Goal: Task Accomplishment & Management: Manage account settings

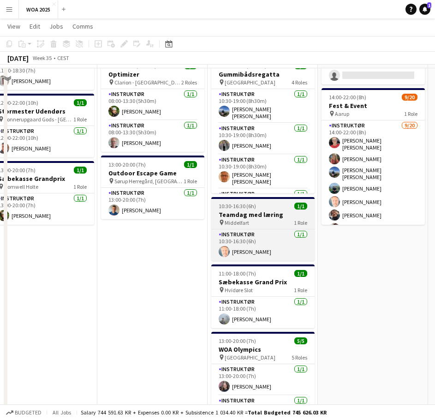
scroll to position [231, 0]
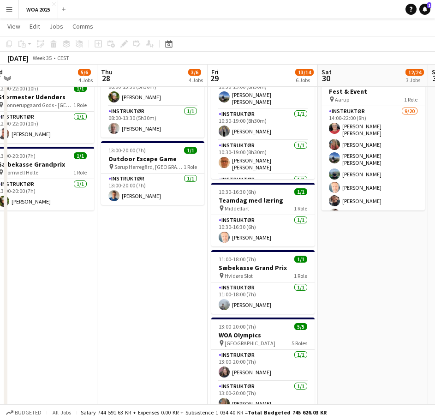
click at [70, 336] on app-date-cell "08:00-16:00 (8h) 1/2 Lager pin Lager 2 Roles Lager Jernet 0/1 08:00-16:00 (8h) …" at bounding box center [42, 174] width 110 height 603
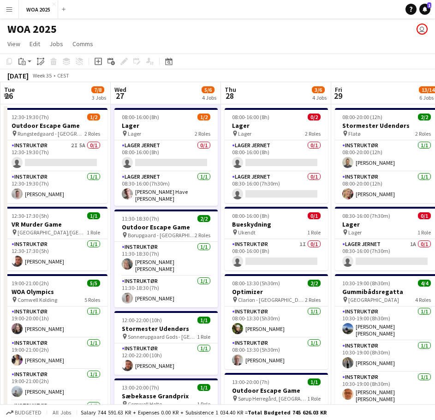
scroll to position [0, 187]
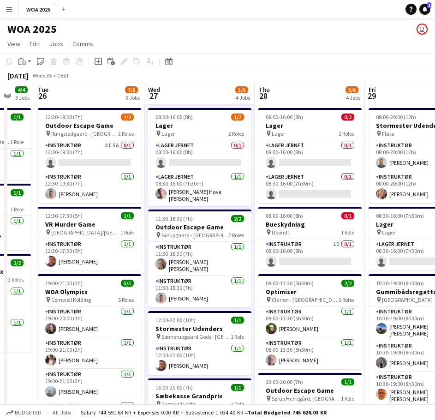
drag, startPoint x: 119, startPoint y: 169, endPoint x: 261, endPoint y: 199, distance: 145.9
click at [261, 199] on app-calendar-viewport "Sun 24 Mon 25 4/4 3 Jobs Tue 26 7/8 3 Jobs Wed 27 5/6 4 Jobs Thu 28 3/6 4 Jobs …" at bounding box center [217, 394] width 435 height 625
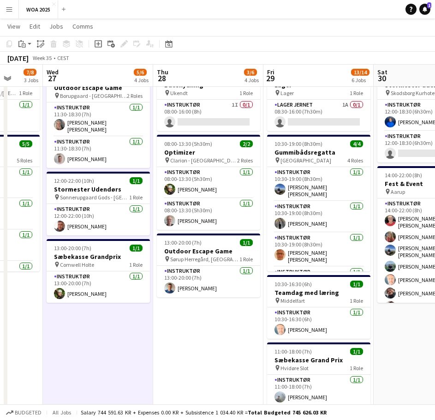
scroll to position [0, 295]
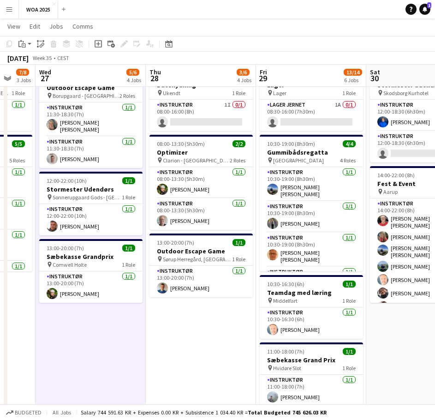
drag, startPoint x: 304, startPoint y: 334, endPoint x: 204, endPoint y: 331, distance: 99.8
click at [204, 331] on app-calendar-viewport "Sun 24 Mon 25 4/4 3 Jobs Tue 26 7/8 3 Jobs Wed 27 5/6 4 Jobs Thu 28 3/6 4 Jobs …" at bounding box center [217, 233] width 435 height 670
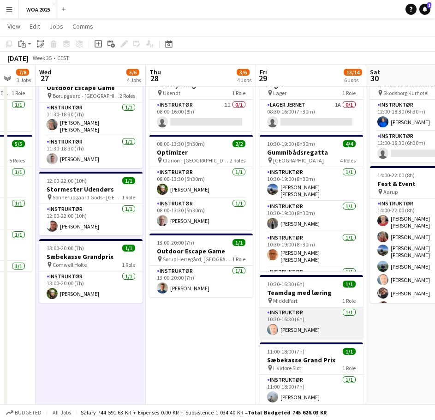
click at [308, 330] on app-card-role "Instruktør 1/1 10:30-16:30 (6h) Kim Babbel" at bounding box center [311, 322] width 103 height 31
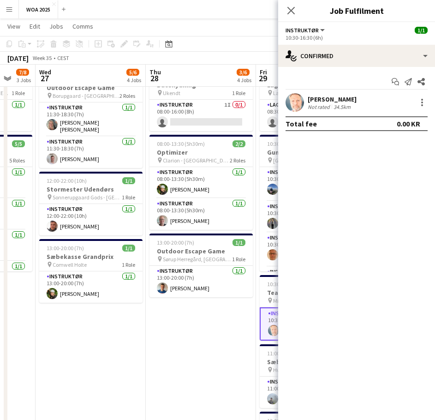
click at [333, 100] on div "[PERSON_NAME]" at bounding box center [332, 99] width 49 height 8
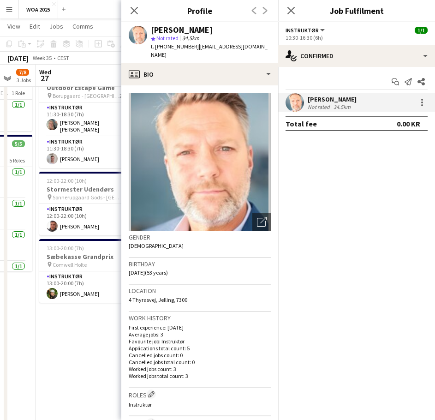
click at [140, 17] on div "Close pop-in" at bounding box center [134, 10] width 26 height 21
click at [137, 11] on icon "Close pop-in" at bounding box center [134, 10] width 9 height 9
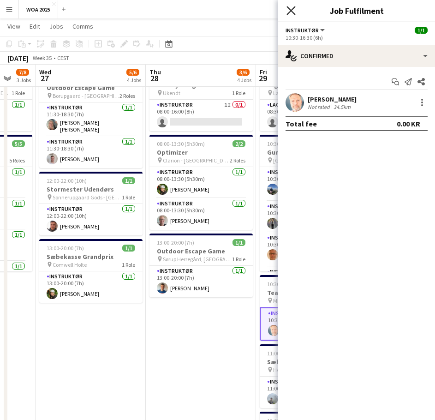
click at [293, 11] on icon "Close pop-in" at bounding box center [291, 10] width 9 height 9
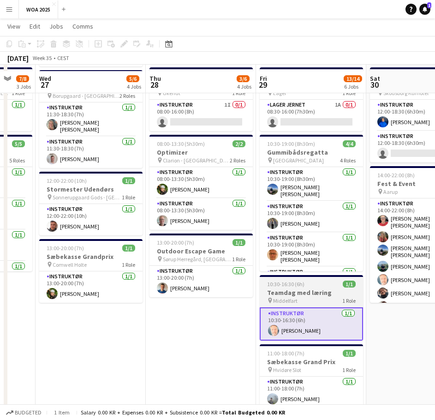
scroll to position [185, 0]
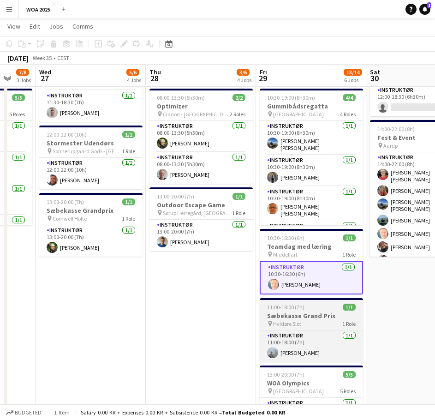
click at [310, 325] on div "pin Hvidøre Slot 1 Role" at bounding box center [311, 323] width 103 height 7
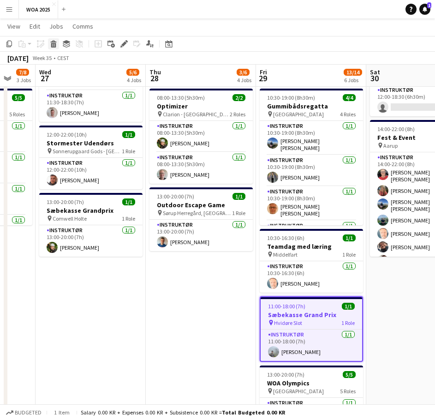
click at [51, 42] on icon at bounding box center [53, 41] width 6 height 2
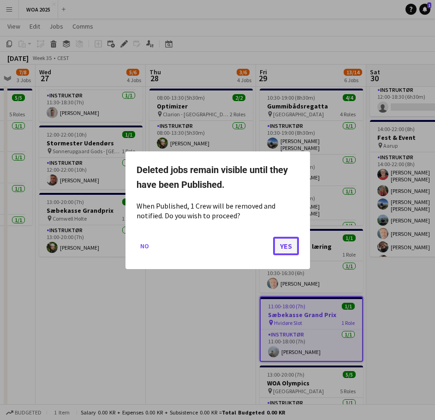
click at [282, 243] on button "Yes" at bounding box center [286, 245] width 26 height 18
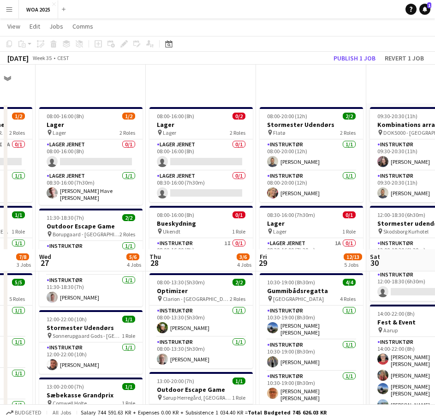
scroll to position [185, 0]
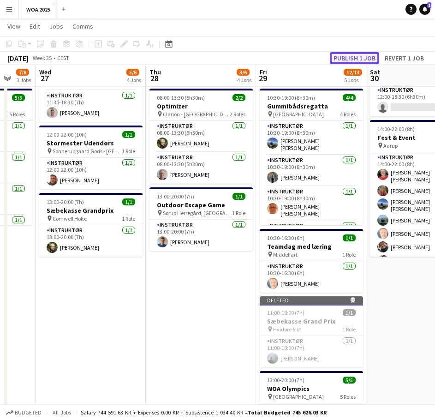
click at [349, 56] on button "Publish 1 job" at bounding box center [354, 58] width 49 height 12
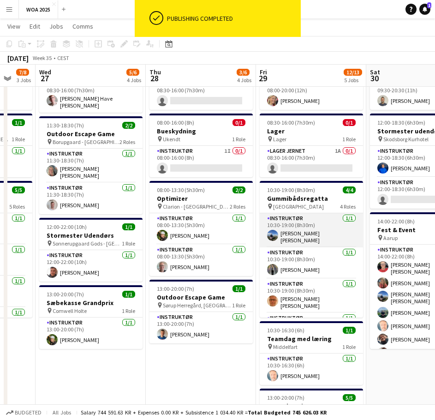
scroll to position [24, 0]
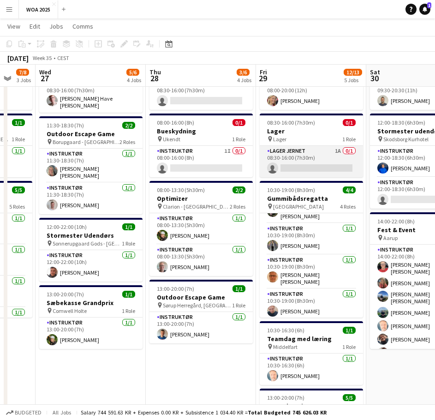
click at [303, 170] on app-card-role "Lager Jernet 1A 0/1 08:30-16:00 (7h30m) single-neutral-actions" at bounding box center [311, 161] width 103 height 31
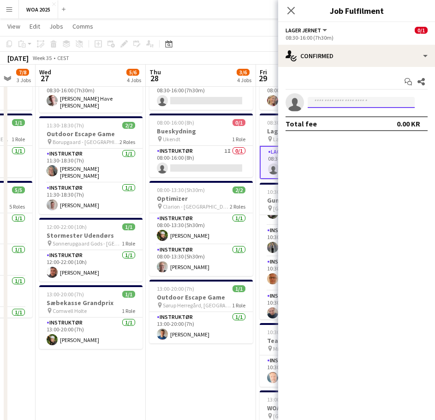
click at [345, 104] on input at bounding box center [361, 102] width 107 height 11
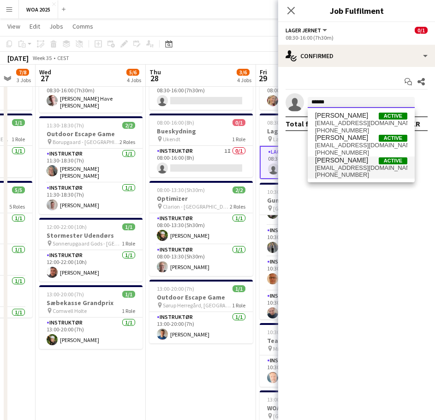
type input "******"
click at [347, 164] on span "mortenhruby@gmail.com" at bounding box center [361, 167] width 92 height 7
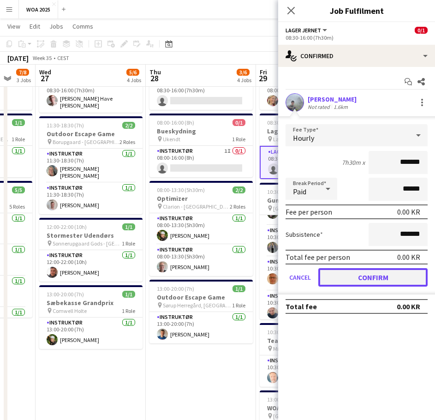
click at [343, 269] on button "Confirm" at bounding box center [373, 277] width 109 height 18
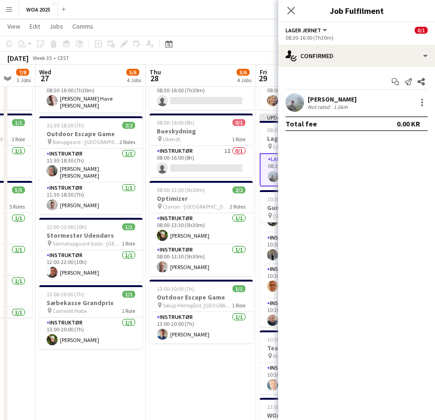
click at [254, 48] on app-toolbar "Copy Paste Paste Ctrl+V Paste with crew Ctrl+Shift+V Paste linked Job Delete Gr…" at bounding box center [217, 44] width 435 height 16
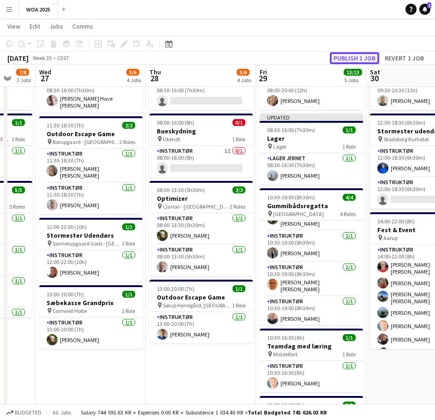
click at [362, 53] on button "Publish 1 job" at bounding box center [354, 58] width 49 height 12
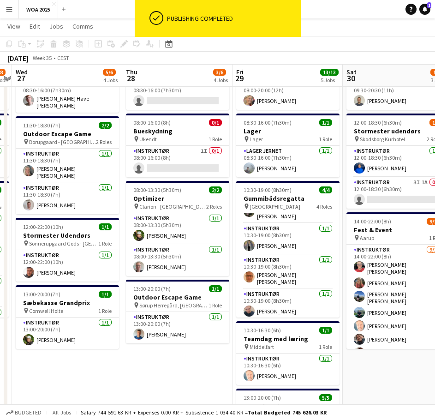
scroll to position [0, 295]
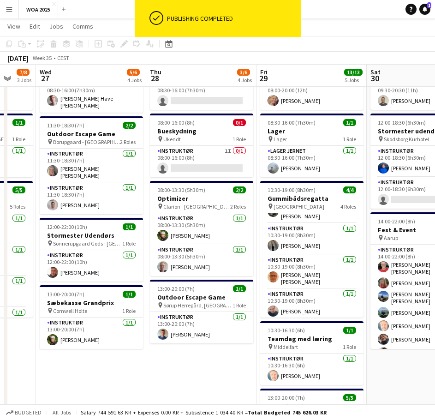
drag, startPoint x: 197, startPoint y: 365, endPoint x: 215, endPoint y: 369, distance: 18.8
click at [215, 369] on app-calendar-viewport "Sun 24 Mon 25 4/4 3 Jobs Tue 26 7/8 3 Jobs Wed 27 5/6 4 Jobs Thu 28 3/6 4 Jobs …" at bounding box center [217, 245] width 435 height 603
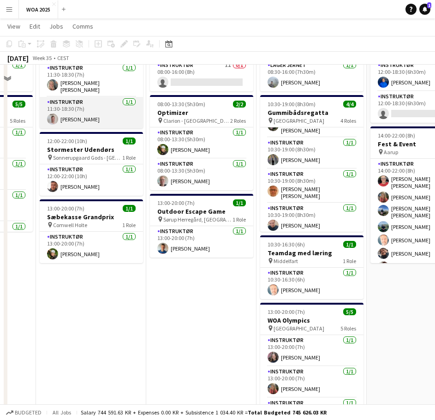
scroll to position [185, 0]
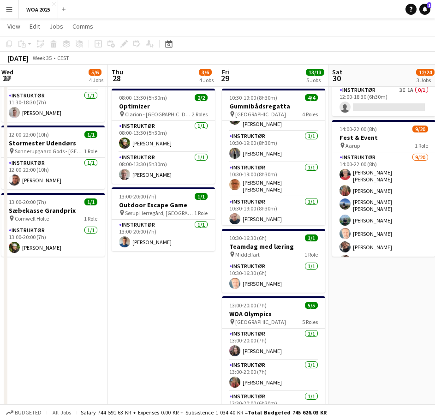
drag, startPoint x: 241, startPoint y: 303, endPoint x: 93, endPoint y: 307, distance: 148.2
click at [84, 306] on app-calendar-viewport "Sun 24 Mon 25 4/4 3 Jobs Tue 26 7/8 3 Jobs Wed 27 5/6 4 Jobs Thu 28 3/6 4 Jobs …" at bounding box center [217, 152] width 435 height 603
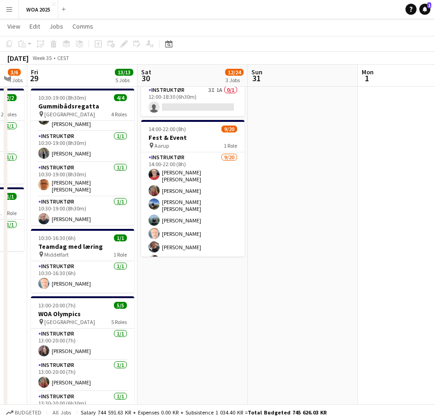
drag, startPoint x: 322, startPoint y: 278, endPoint x: 123, endPoint y: 292, distance: 199.0
click at [123, 292] on app-calendar-viewport "Tue 26 7/8 3 Jobs Wed 27 5/6 4 Jobs Thu 28 3/6 4 Jobs Fri 29 13/13 5 Jobs Sat 3…" at bounding box center [217, 152] width 435 height 603
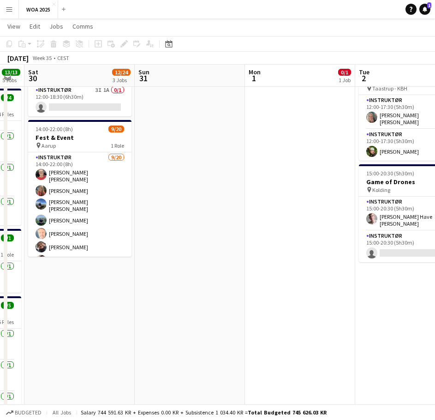
drag, startPoint x: 287, startPoint y: 271, endPoint x: 118, endPoint y: 282, distance: 169.3
click at [118, 282] on app-calendar-viewport "Wed 27 5/6 4 Jobs Thu 28 3/6 4 Jobs Fri 29 13/13 5 Jobs Sat 30 12/24 3 Jobs Sun…" at bounding box center [217, 152] width 435 height 603
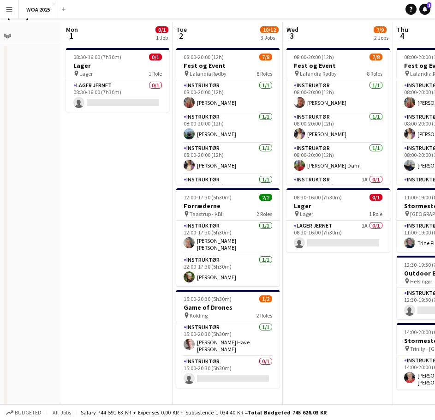
scroll to position [0, 0]
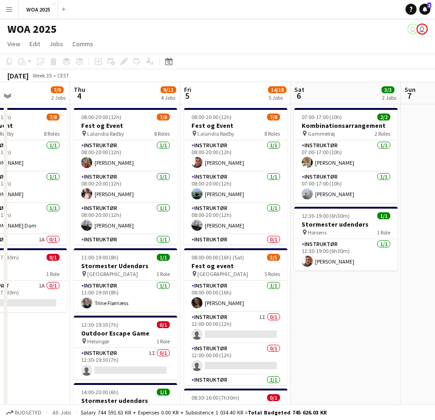
drag, startPoint x: 312, startPoint y: 335, endPoint x: 26, endPoint y: 315, distance: 286.9
click at [26, 315] on app-calendar-viewport "Sun 31 Mon 1 0/1 1 Job Tue 2 10/12 3 Jobs Wed 3 7/9 2 Jobs Thu 4 9/11 4 Jobs Fr…" at bounding box center [217, 360] width 435 height 557
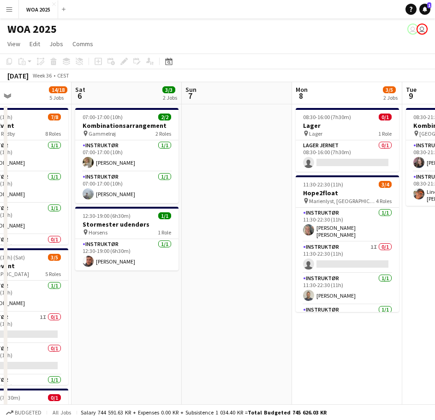
drag, startPoint x: 364, startPoint y: 322, endPoint x: 153, endPoint y: 309, distance: 211.4
click at [102, 304] on app-calendar-viewport "Tue 2 10/12 3 Jobs Wed 3 7/9 2 Jobs Thu 4 9/11 4 Jobs Fri 5 14/18 5 Jobs Sat 6 …" at bounding box center [217, 360] width 435 height 557
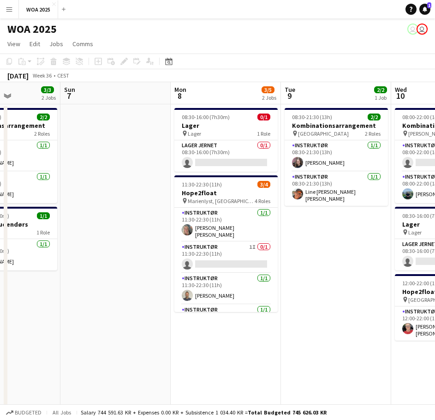
drag, startPoint x: 329, startPoint y: 274, endPoint x: 42, endPoint y: 270, distance: 286.7
click at [45, 270] on app-calendar-viewport "Wed 3 7/9 2 Jobs Thu 4 9/11 4 Jobs Fri 5 14/18 5 Jobs Sat 6 3/3 2 Jobs Sun 7 Mo…" at bounding box center [217, 360] width 435 height 557
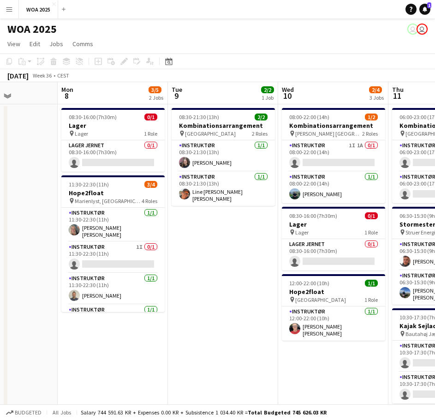
drag, startPoint x: 288, startPoint y: 249, endPoint x: 508, endPoint y: 236, distance: 220.1
click at [435, 236] on html "Menu Boards Boards Boards All jobs Status Workforce Workforce My Workforce Recr…" at bounding box center [217, 327] width 435 height 655
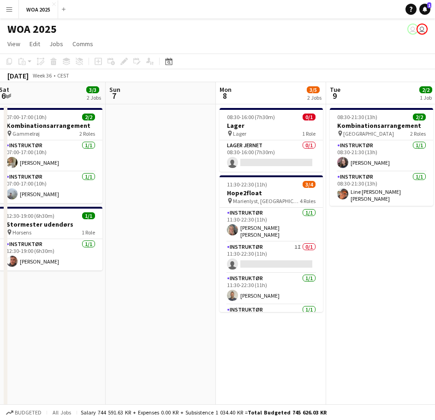
drag, startPoint x: 122, startPoint y: 245, endPoint x: 314, endPoint y: 237, distance: 192.2
click at [308, 237] on app-calendar-viewport "Thu 4 9/11 4 Jobs Fri 5 14/18 5 Jobs Sat 6 3/3 2 Jobs Sun 7 Mon 8 3/5 2 Jobs Tu…" at bounding box center [217, 360] width 435 height 557
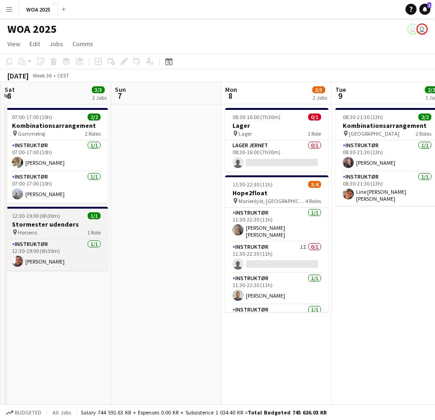
drag, startPoint x: 78, startPoint y: 236, endPoint x: 329, endPoint y: 231, distance: 251.2
click at [330, 232] on app-calendar-viewport "Thu 4 9/11 4 Jobs Fri 5 14/18 5 Jobs Sat 6 3/3 2 Jobs Sun 7 Mon 8 3/5 2 Jobs Tu…" at bounding box center [217, 360] width 435 height 557
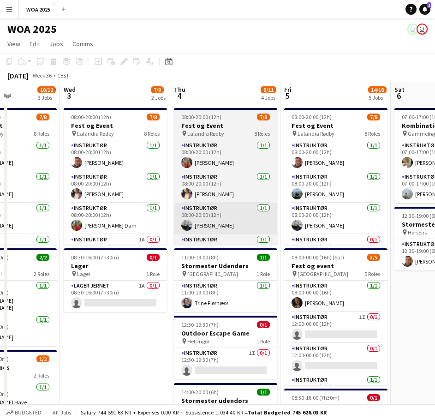
drag, startPoint x: 84, startPoint y: 233, endPoint x: 367, endPoint y: 227, distance: 283.1
click at [370, 228] on app-calendar-viewport "Mon 1 0/1 1 Job Tue 2 10/12 3 Jobs Wed 3 7/9 2 Jobs Thu 4 9/11 4 Jobs Fri 5 14/…" at bounding box center [217, 360] width 435 height 557
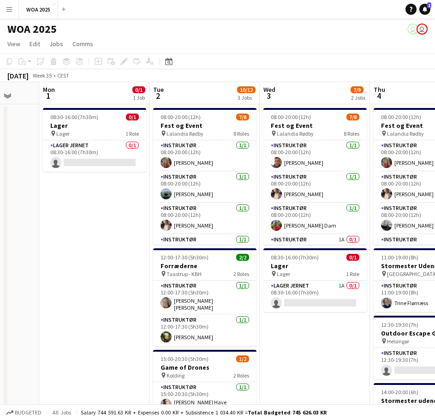
drag, startPoint x: 99, startPoint y: 229, endPoint x: 362, endPoint y: 229, distance: 263.2
click at [361, 229] on app-calendar-viewport "Sat 30 12/24 3 Jobs Sun 31 Mon 1 0/1 1 Job Tue 2 10/12 3 Jobs Wed 3 7/9 2 Jobs …" at bounding box center [217, 360] width 435 height 557
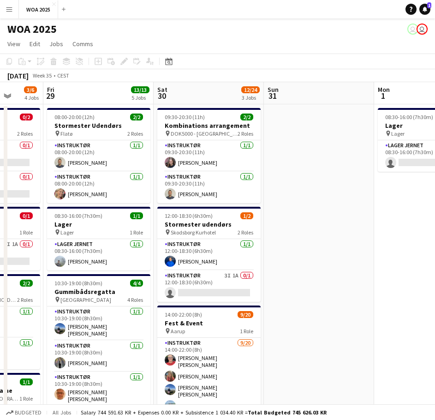
scroll to position [0, 286]
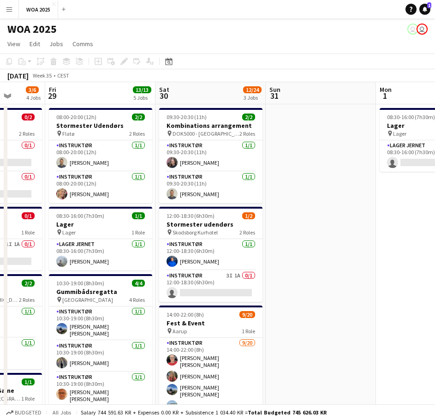
drag, startPoint x: 220, startPoint y: 219, endPoint x: 283, endPoint y: 215, distance: 63.8
click at [283, 215] on app-calendar-viewport "Tue 26 7/8 3 Jobs Wed 27 5/6 4 Jobs Thu 28 3/6 4 Jobs Fri 29 13/13 5 Jobs Sat 3…" at bounding box center [217, 360] width 435 height 557
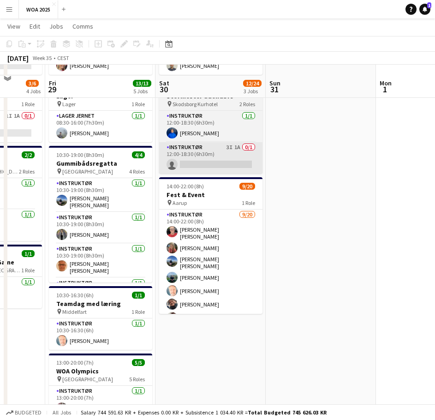
scroll to position [139, 0]
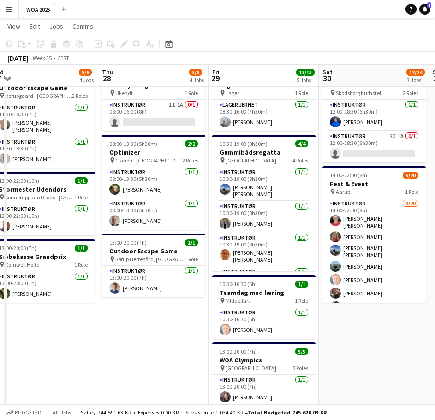
drag, startPoint x: 98, startPoint y: 237, endPoint x: 290, endPoint y: 222, distance: 192.7
click at [293, 225] on app-calendar-viewport "Mon 25 4/4 3 Jobs Tue 26 7/8 3 Jobs Wed 27 5/6 4 Jobs Thu 28 3/6 4 Jobs Fri 29 …" at bounding box center [217, 199] width 435 height 603
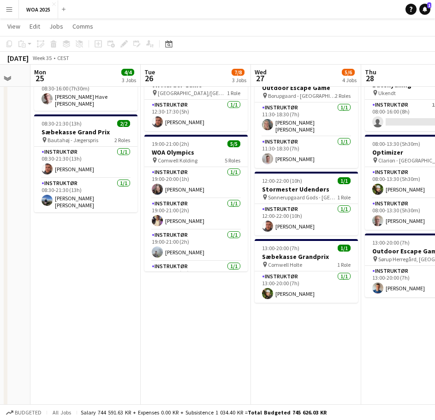
drag, startPoint x: 95, startPoint y: 235, endPoint x: 268, endPoint y: 243, distance: 173.8
click at [268, 243] on app-calendar-viewport "Sat 23 2/2 2 Jobs Sun 24 Mon 25 4/4 3 Jobs Tue 26 7/8 3 Jobs Wed 27 5/6 4 Jobs …" at bounding box center [217, 199] width 435 height 603
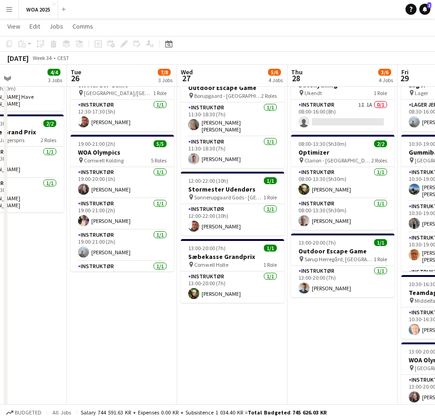
drag, startPoint x: 92, startPoint y: 245, endPoint x: 136, endPoint y: 246, distance: 43.9
click at [136, 246] on app-calendar-viewport "Sat 23 2/2 2 Jobs Sun 24 Mon 25 4/4 3 Jobs Tue 26 7/8 3 Jobs Wed 27 5/6 4 Jobs …" at bounding box center [217, 199] width 435 height 603
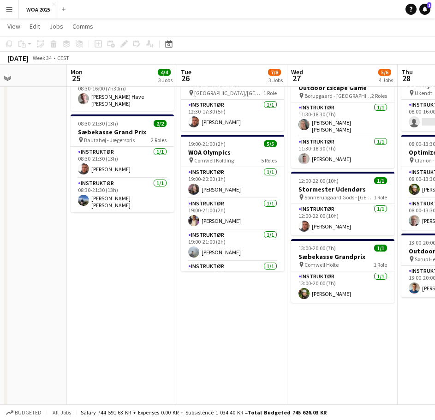
scroll to position [0, 257]
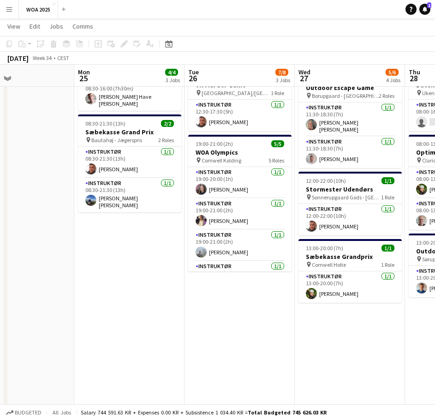
click at [134, 245] on app-date-cell "06:00-18:30 (12h30m) 1/1 Kommunikaos med facilitering pin Hages Badehotel - Rød…" at bounding box center [129, 232] width 110 height 535
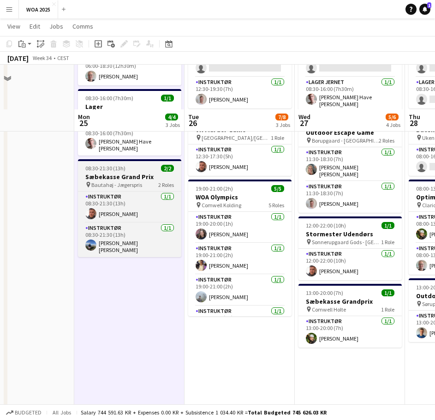
scroll to position [46, 0]
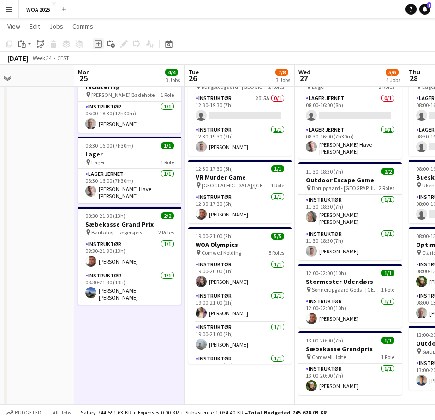
click at [100, 43] on icon "Add job" at bounding box center [98, 43] width 7 height 7
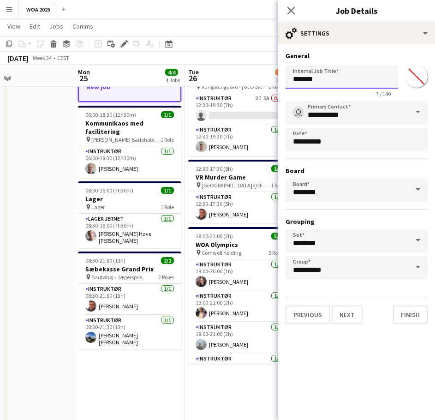
drag, startPoint x: 325, startPoint y: 81, endPoint x: 257, endPoint y: 85, distance: 67.6
click at [257, 85] on body "Menu Boards Boards Boards All jobs Status Workforce Workforce My Workforce Recr…" at bounding box center [217, 281] width 435 height 654
type input "**********"
click at [349, 318] on button "Next" at bounding box center [347, 315] width 31 height 18
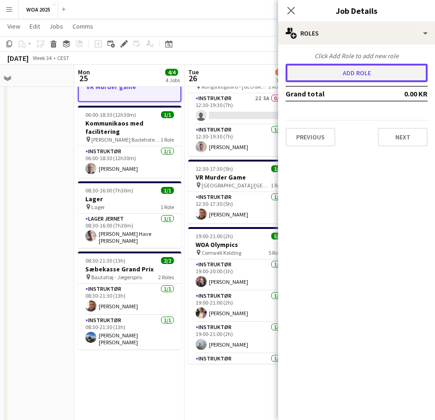
click at [339, 74] on button "Add role" at bounding box center [357, 73] width 142 height 18
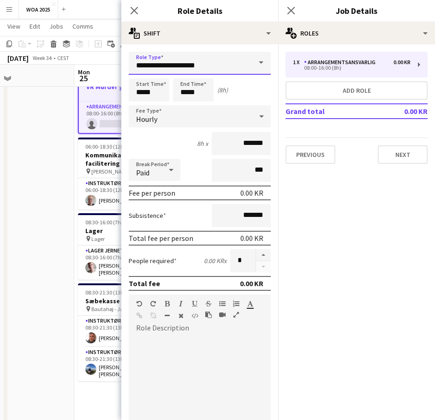
click at [210, 71] on input "**********" at bounding box center [200, 63] width 142 height 23
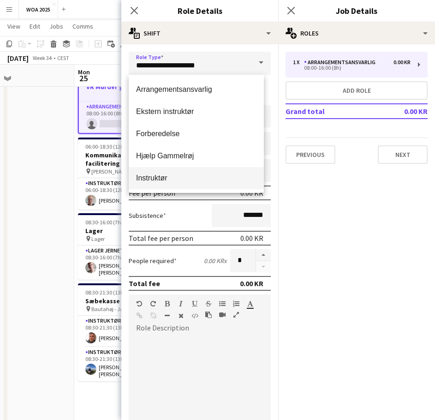
click at [150, 178] on span "Instruktør" at bounding box center [196, 178] width 121 height 9
type input "**********"
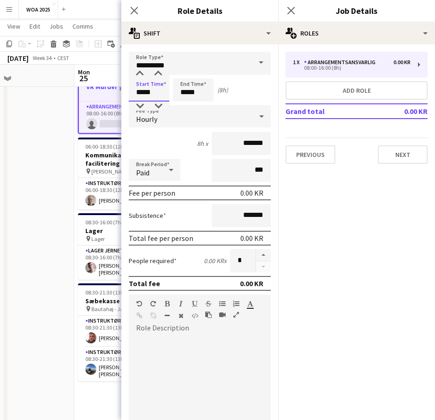
drag, startPoint x: 160, startPoint y: 93, endPoint x: 114, endPoint y: 96, distance: 45.3
click at [114, 96] on body "Menu Boards Boards Boards All jobs Status Workforce Workforce My Workforce Recr…" at bounding box center [217, 281] width 435 height 654
type input "*****"
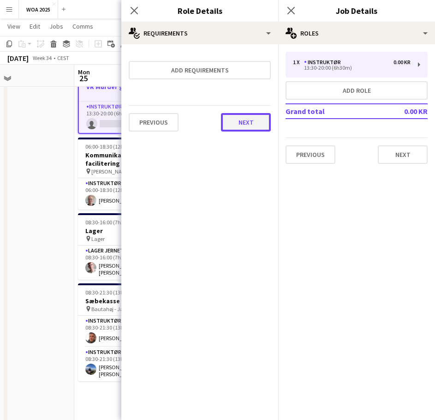
click at [235, 127] on button "Next" at bounding box center [246, 122] width 50 height 18
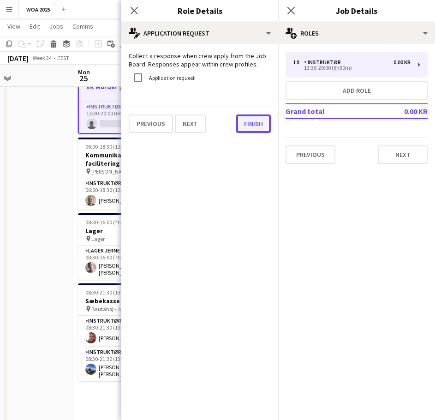
click at [244, 125] on button "Finish" at bounding box center [253, 123] width 35 height 18
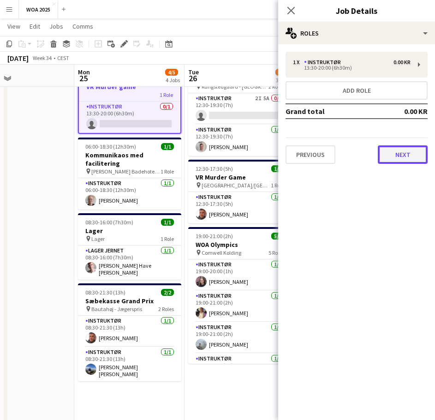
click at [396, 156] on button "Next" at bounding box center [403, 154] width 50 height 18
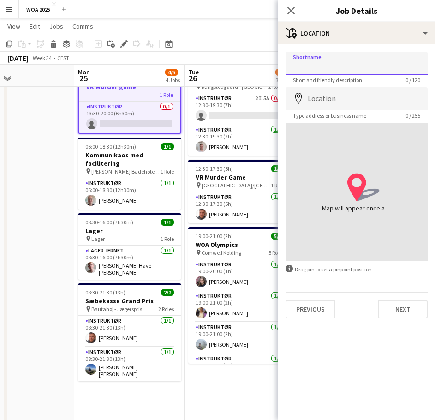
click at [344, 68] on input "Shortname" at bounding box center [357, 63] width 142 height 23
type input "**********"
click at [390, 68] on input "**********" at bounding box center [357, 63] width 142 height 23
click at [344, 98] on input "Location" at bounding box center [357, 98] width 142 height 23
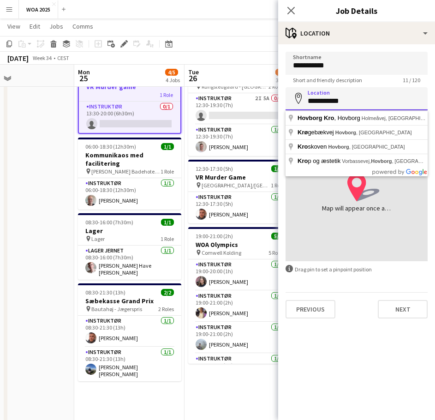
type input "**********"
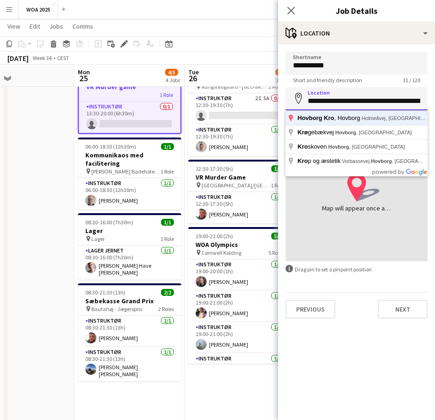
click button "Next" at bounding box center [403, 309] width 50 height 18
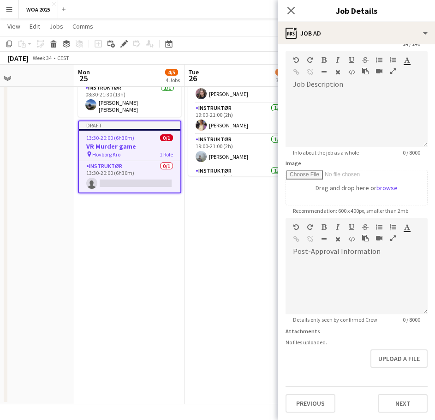
scroll to position [0, 0]
click at [319, 376] on form "**********" at bounding box center [356, 214] width 157 height 398
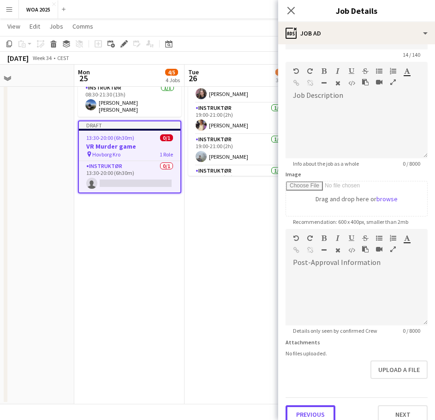
scroll to position [36, 0]
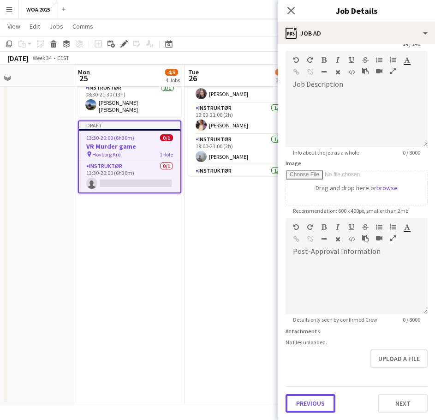
click at [306, 399] on button "Previous" at bounding box center [311, 403] width 50 height 18
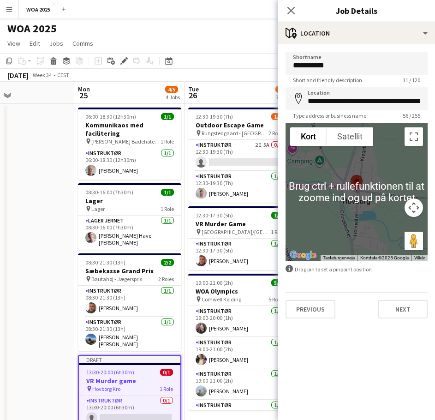
scroll to position [0, 0]
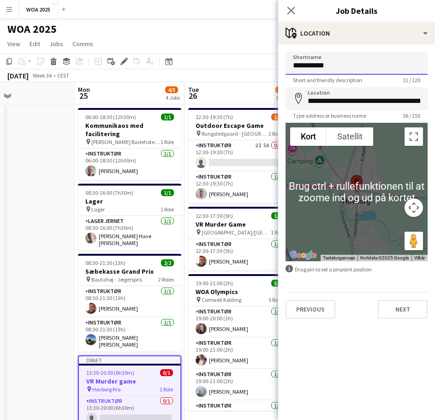
click at [341, 68] on input "**********" at bounding box center [357, 63] width 142 height 23
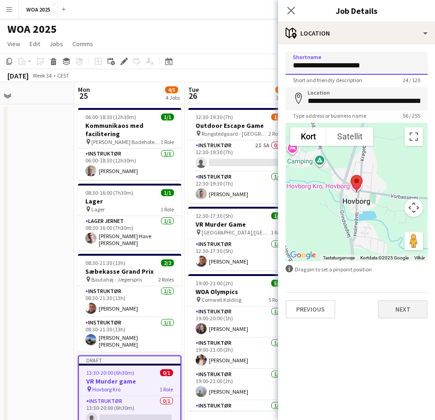
type input "**********"
click at [399, 316] on button "Next" at bounding box center [403, 309] width 50 height 18
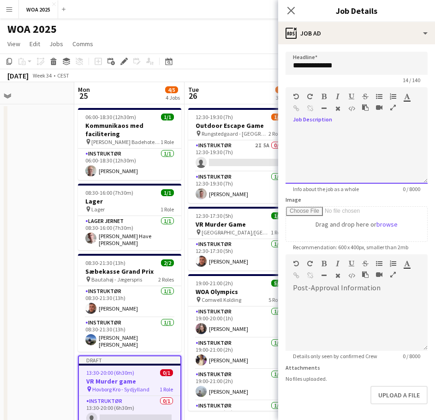
click at [336, 145] on div at bounding box center [357, 155] width 142 height 55
click at [350, 138] on div "**********" at bounding box center [353, 155] width 135 height 55
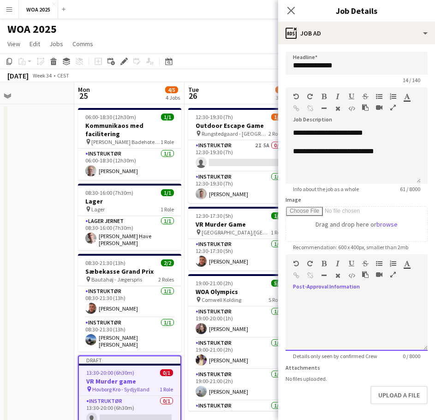
click at [337, 293] on div at bounding box center [357, 320] width 142 height 62
drag, startPoint x: 377, startPoint y: 296, endPoint x: 372, endPoint y: 295, distance: 5.3
click at [375, 295] on div at bounding box center [357, 322] width 142 height 55
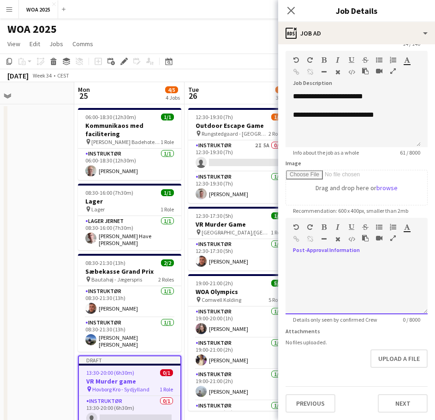
click at [352, 264] on div at bounding box center [357, 286] width 142 height 55
paste div
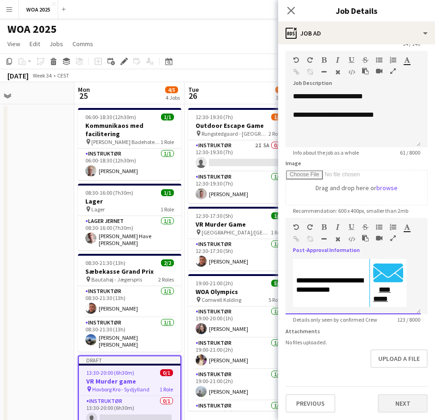
scroll to position [43, 0]
click at [387, 400] on button "Next" at bounding box center [403, 403] width 50 height 18
type input "*******"
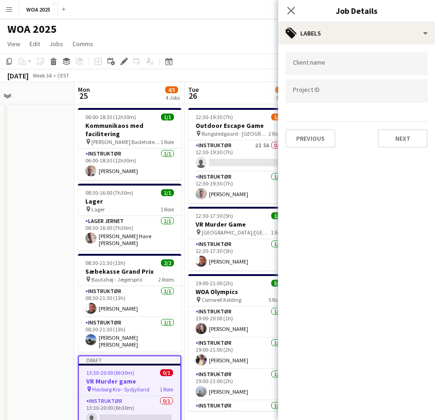
scroll to position [0, 0]
click at [397, 141] on button "Next" at bounding box center [403, 138] width 50 height 18
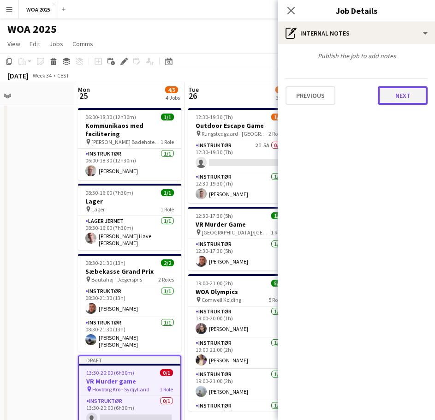
click at [391, 91] on button "Next" at bounding box center [403, 95] width 50 height 18
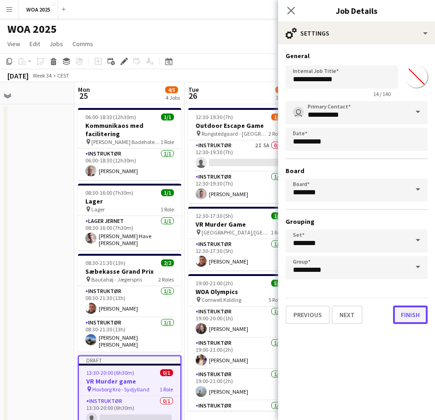
click at [404, 322] on button "Finish" at bounding box center [410, 315] width 35 height 18
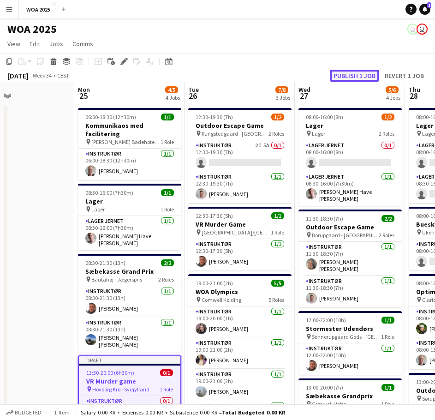
click at [358, 73] on button "Publish 1 job" at bounding box center [354, 76] width 49 height 12
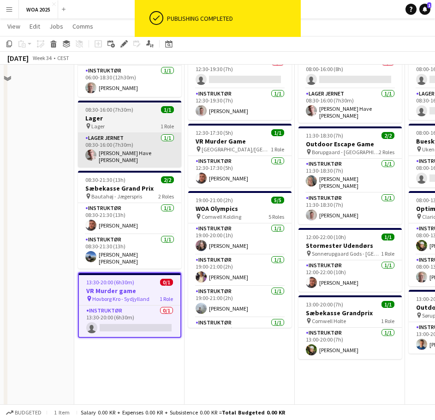
scroll to position [92, 0]
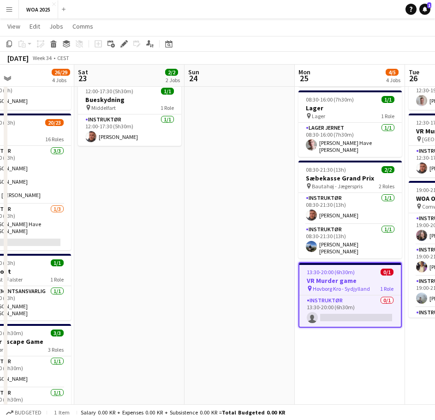
drag, startPoint x: 33, startPoint y: 229, endPoint x: 416, endPoint y: 228, distance: 383.2
click at [415, 228] on app-calendar-viewport "Wed 20 Thu 21 Fri 22 26/29 4 Jobs Sat 23 2/2 2 Jobs Sun 24 Mon 25 4/5 4 Jobs Tu…" at bounding box center [217, 245] width 435 height 603
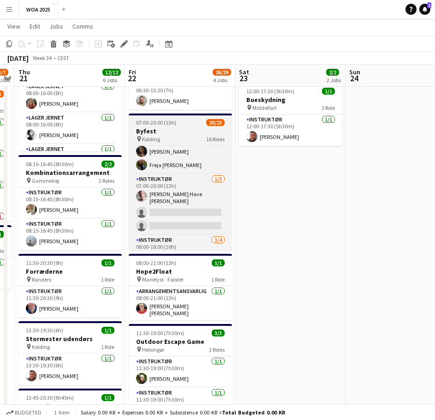
scroll to position [91, 0]
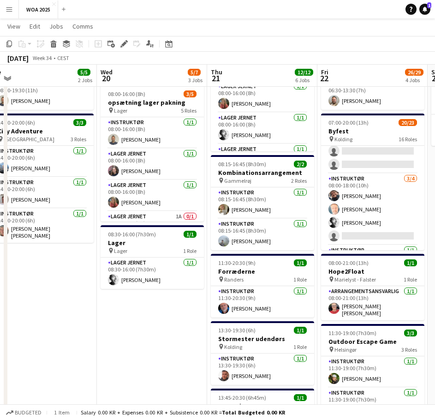
drag, startPoint x: 255, startPoint y: 233, endPoint x: 467, endPoint y: 229, distance: 212.0
click at [435, 229] on html "Menu Boards Boards Boards All jobs Status Workforce Workforce My Workforce Recr…" at bounding box center [217, 237] width 435 height 658
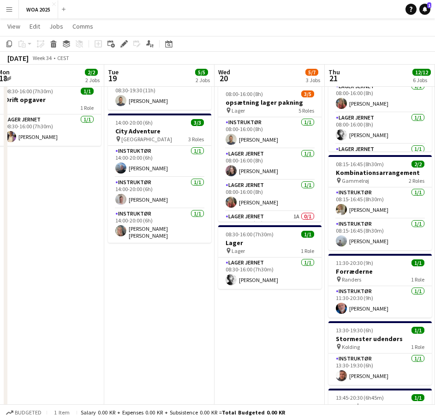
drag, startPoint x: 133, startPoint y: 295, endPoint x: 237, endPoint y: 299, distance: 103.9
click at [237, 299] on app-calendar-viewport "Sat 16 Sun 17 Mon 18 2/2 2 Jobs Tue 19 5/5 2 Jobs Wed 20 5/7 3 Jobs Thu 21 12/1…" at bounding box center [217, 247] width 435 height 607
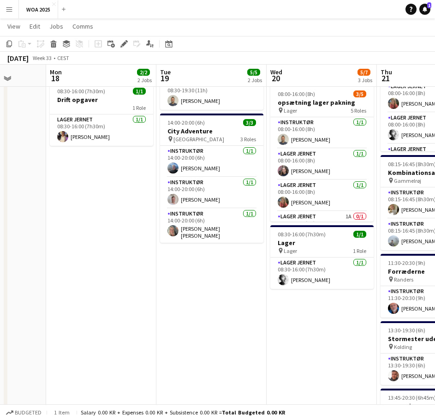
drag, startPoint x: 104, startPoint y: 279, endPoint x: 160, endPoint y: 289, distance: 56.7
click at [160, 289] on app-calendar-viewport "Fri 15 Sat 16 Sun 17 Mon 18 2/2 2 Jobs Tue 19 5/5 2 Jobs Wed 20 5/7 3 Jobs Thu …" at bounding box center [217, 247] width 435 height 607
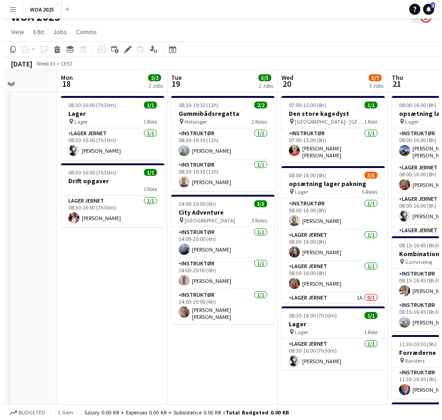
scroll to position [0, 0]
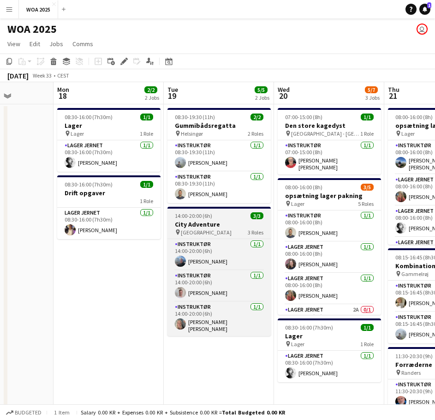
click at [211, 229] on div "pin København 3 Roles" at bounding box center [219, 232] width 103 height 7
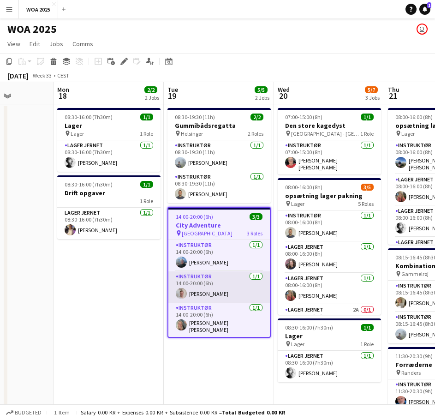
click at [210, 276] on app-card-role "Instruktør 1/1 14:00-20:00 (6h) Morten Pelch" at bounding box center [220, 286] width 102 height 31
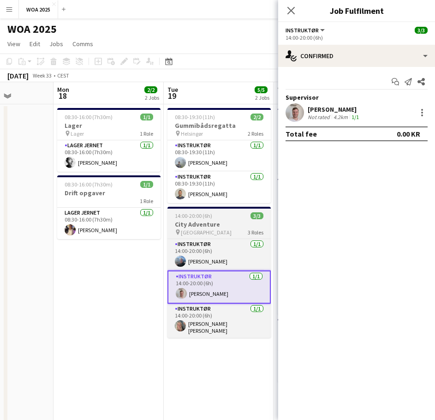
click at [207, 230] on div "pin København 3 Roles" at bounding box center [219, 232] width 103 height 7
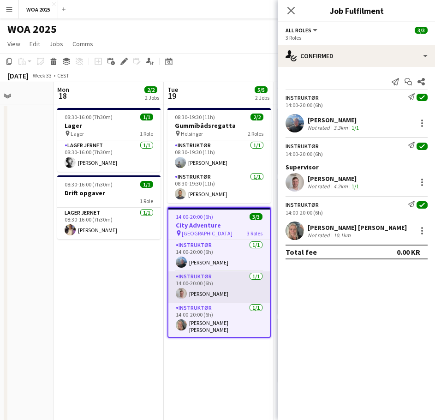
click at [213, 285] on app-card-role "Instruktør 1/1 14:00-20:00 (6h) Morten Pelch" at bounding box center [220, 286] width 102 height 31
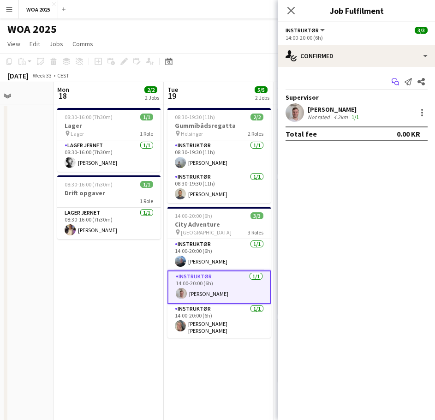
click at [397, 84] on icon "Start chat" at bounding box center [395, 81] width 7 height 7
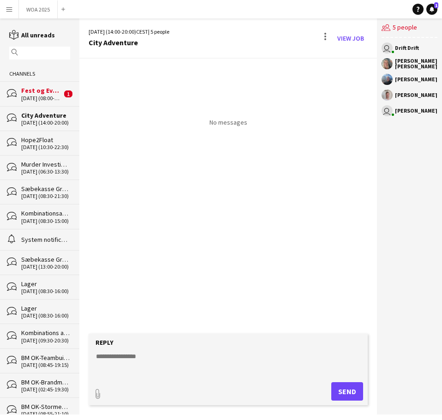
click at [172, 355] on textarea at bounding box center [230, 364] width 270 height 24
type textarea "*"
type textarea "**********"
click at [339, 391] on button "Send" at bounding box center [347, 391] width 32 height 18
click at [40, 14] on button "WOA 2025 Close" at bounding box center [38, 9] width 39 height 18
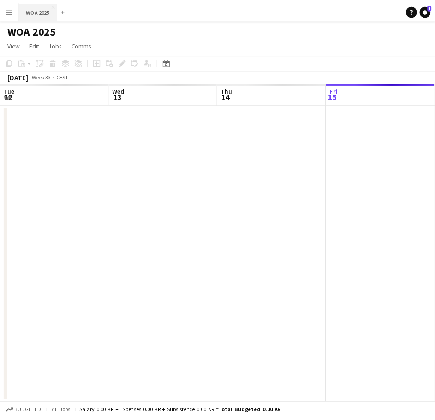
scroll to position [0, 221]
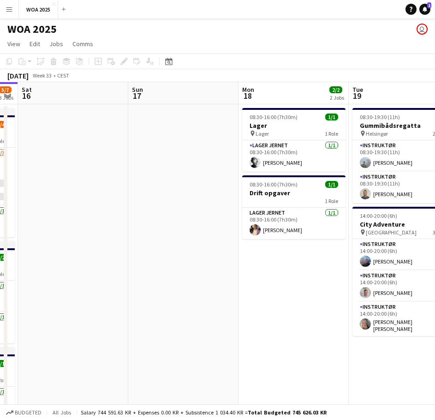
drag, startPoint x: 288, startPoint y: 195, endPoint x: 168, endPoint y: 210, distance: 121.3
click at [167, 208] on app-calendar-viewport "Wed 13 2/2 2 Jobs Thu 14 2/2 1 Job Fri 15 5/7 3 Jobs Sat 16 Sun 17 Mon 18 2/2 2…" at bounding box center [217, 260] width 435 height 357
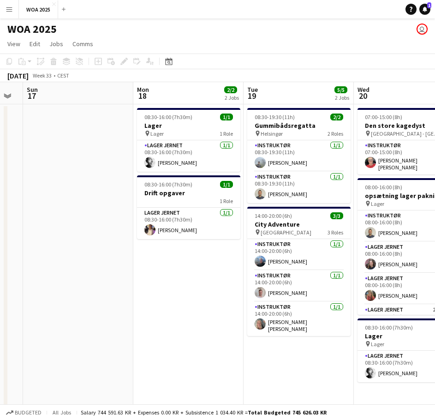
scroll to position [0, 309]
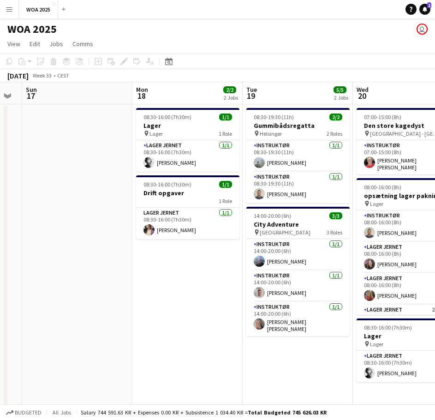
drag, startPoint x: 253, startPoint y: 241, endPoint x: 152, endPoint y: 247, distance: 100.4
click at [152, 247] on app-calendar-viewport "Thu 14 2/2 1 Job Fri 15 5/7 3 Jobs Sat 16 Sun 17 Mon 18 2/2 2 Jobs Tue 19 5/5 2…" at bounding box center [217, 362] width 435 height 561
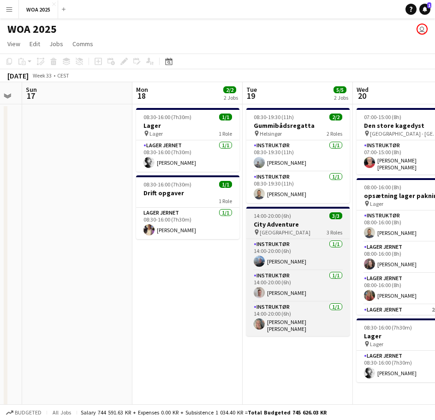
click at [287, 222] on h3 "City Adventure" at bounding box center [298, 224] width 103 height 8
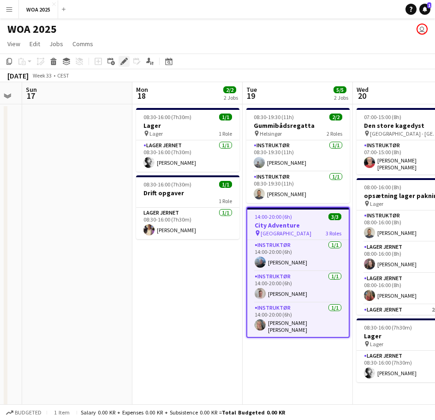
click at [123, 58] on icon "Edit" at bounding box center [124, 61] width 7 height 7
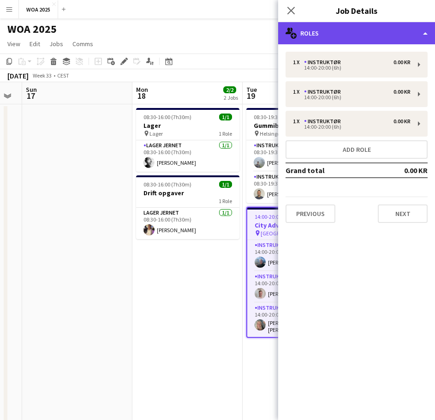
click at [355, 38] on div "multiple-users-add Roles" at bounding box center [356, 33] width 157 height 22
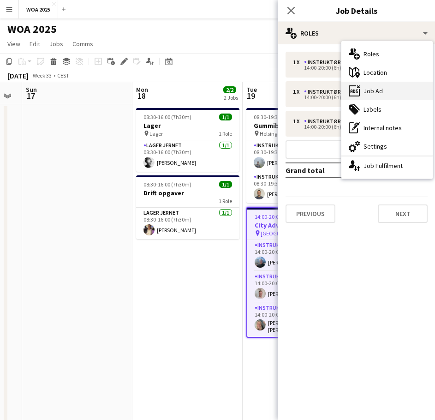
click at [374, 93] on div "ads-window Job Ad" at bounding box center [387, 91] width 91 height 18
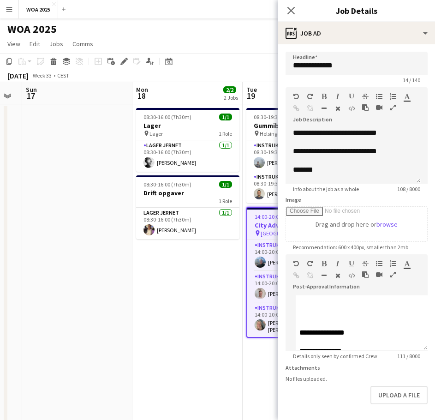
click at [160, 270] on app-date-cell "08:30-16:00 (7h30m) 1/1 Lager pin Lager 1 Role Lager Jernet 1/1 08:30-16:00 (7h…" at bounding box center [188, 373] width 110 height 539
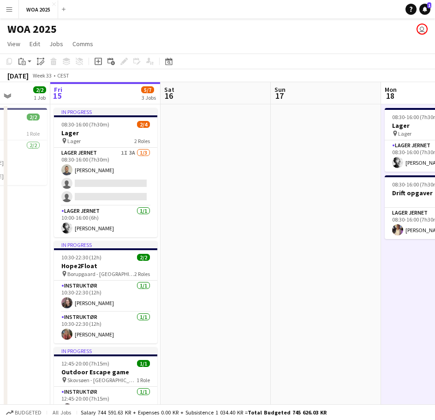
drag, startPoint x: 84, startPoint y: 265, endPoint x: 338, endPoint y: 247, distance: 254.1
click at [338, 247] on app-calendar-viewport "Tue 12 9/9 1 Job Wed 13 2/2 2 Jobs Thu 14 2/2 1 Job Fri 15 5/7 3 Jobs Sat 16 Su…" at bounding box center [217, 362] width 435 height 561
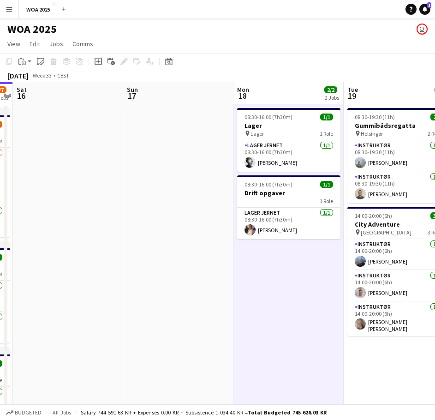
drag, startPoint x: 295, startPoint y: 246, endPoint x: 190, endPoint y: 247, distance: 105.7
click at [166, 233] on app-calendar-viewport "Wed 13 2/2 2 Jobs Thu 14 2/2 1 Job Fri 15 5/7 3 Jobs Sat 16 Sun 17 Mon 18 2/2 2…" at bounding box center [217, 362] width 435 height 561
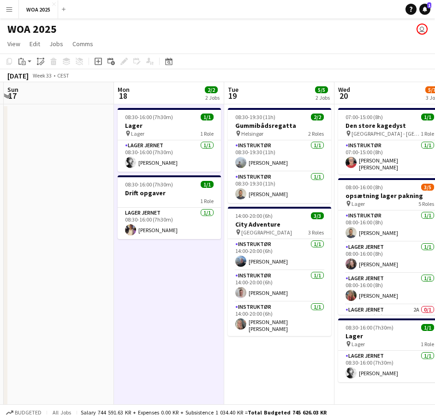
drag, startPoint x: 216, startPoint y: 256, endPoint x: 85, endPoint y: 239, distance: 131.7
click at [85, 239] on app-calendar-viewport "Thu 14 2/2 1 Job Fri 15 5/7 3 Jobs Sat 16 Sun 17 Mon 18 2/2 2 Jobs Tue 19 5/5 2…" at bounding box center [217, 362] width 435 height 561
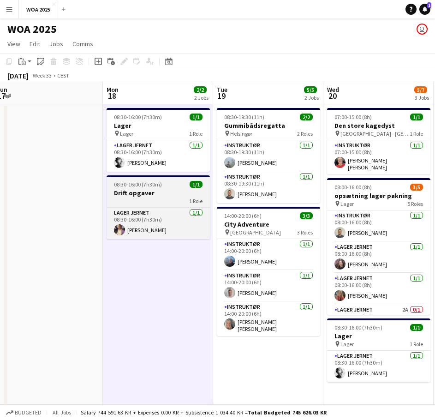
click at [152, 198] on div "1 Role" at bounding box center [158, 200] width 103 height 7
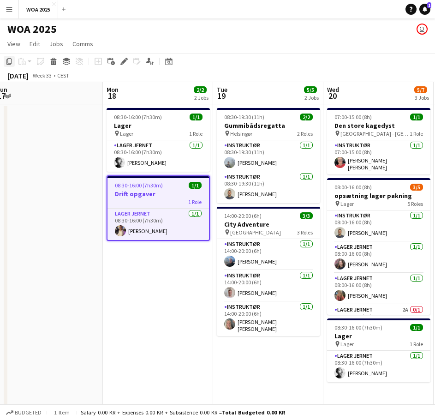
click at [10, 61] on icon "Copy" at bounding box center [9, 61] width 7 height 7
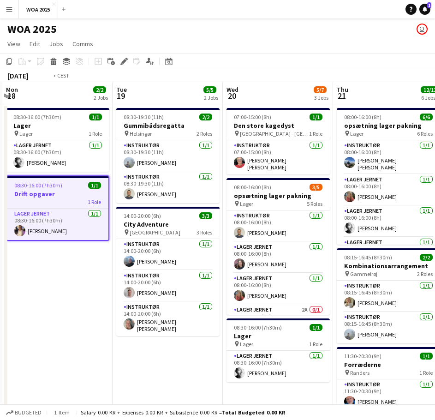
scroll to position [0, 343]
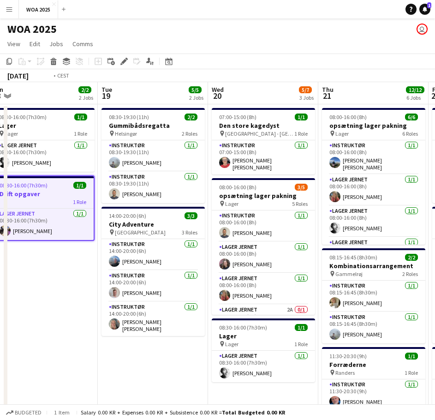
drag, startPoint x: 159, startPoint y: 298, endPoint x: 44, endPoint y: 280, distance: 116.9
click at [44, 280] on app-calendar-viewport "Fri 15 5/7 3 Jobs Sat 16 Sun 17 Mon 18 2/2 2 Jobs Tue 19 5/5 2 Jobs Wed 20 5/7 …" at bounding box center [217, 362] width 435 height 561
click at [141, 351] on app-date-cell "08:30-19:30 (11h) 2/2 Gummibådsregatta pin Helsingør 2 Roles Instruktør 1/1 08:…" at bounding box center [153, 373] width 110 height 539
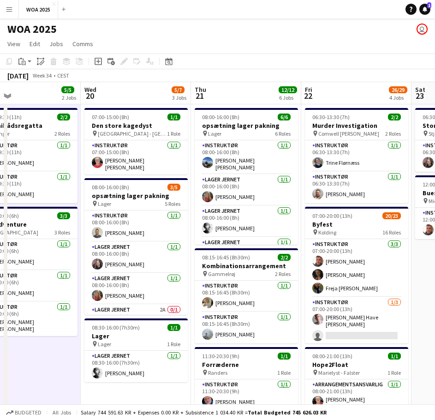
scroll to position [0, 299]
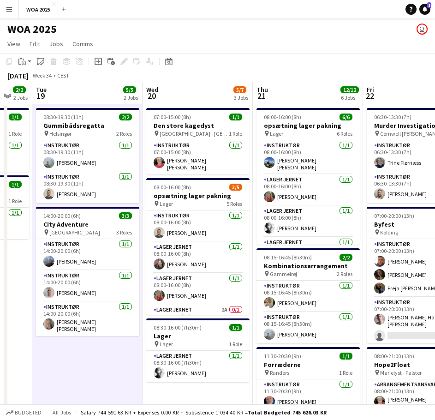
drag, startPoint x: 196, startPoint y: 379, endPoint x: 132, endPoint y: 346, distance: 71.9
click at [132, 346] on app-calendar-viewport "Sat 16 Sun 17 Mon 18 2/2 2 Jobs Tue 19 5/5 2 Jobs Wed 20 5/7 3 Jobs Thu 21 12/1…" at bounding box center [217, 362] width 435 height 561
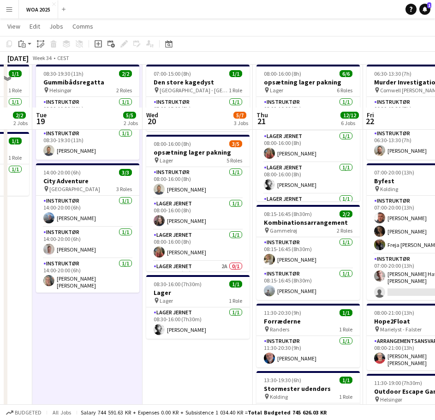
scroll to position [92, 0]
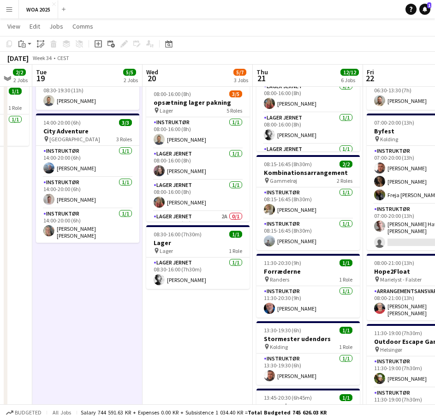
click at [185, 332] on app-date-cell "07:00-15:00 (8h) 1/1 Den store kagedyst pin Højbjerg - Aarhus 1 Role Instruktør…" at bounding box center [198, 280] width 110 height 539
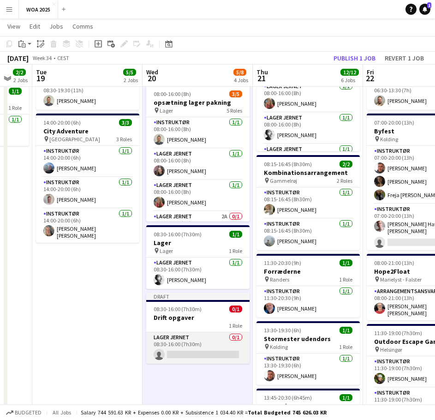
click at [199, 347] on app-card-role "Lager Jernet 0/1 08:30-16:00 (7h30m) single-neutral-actions" at bounding box center [197, 347] width 103 height 31
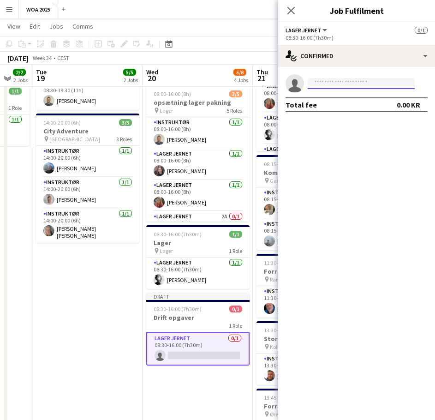
click at [345, 84] on input at bounding box center [361, 83] width 107 height 11
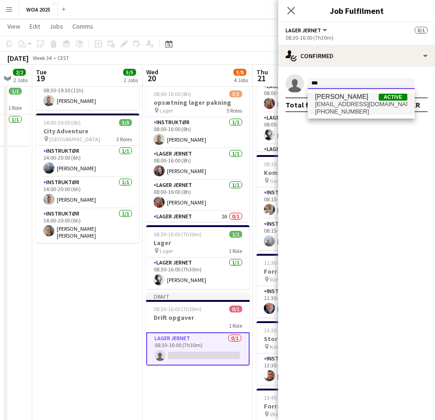
type input "***"
click at [343, 100] on span "[PERSON_NAME]" at bounding box center [341, 97] width 53 height 8
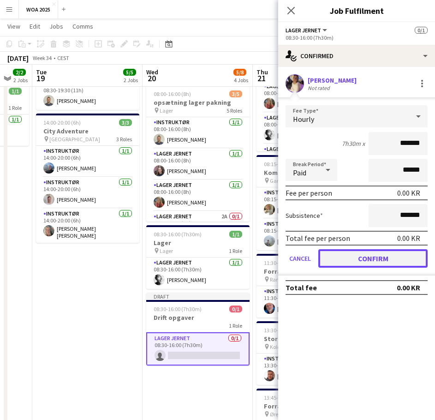
click at [356, 259] on button "Confirm" at bounding box center [373, 258] width 109 height 18
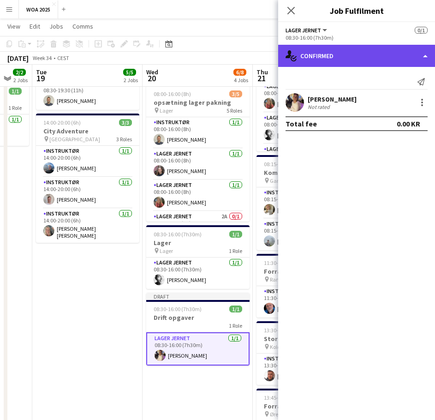
click at [325, 50] on div "single-neutral-actions-check-2 Confirmed" at bounding box center [356, 56] width 157 height 22
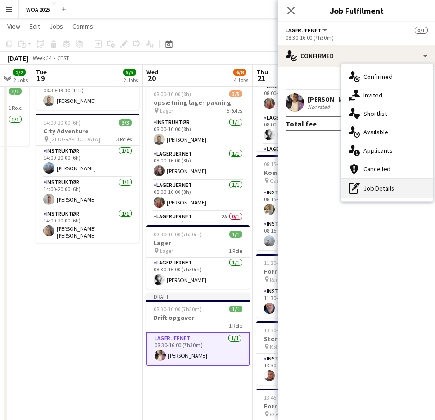
click at [379, 188] on div "pen-write Job Details" at bounding box center [387, 188] width 91 height 18
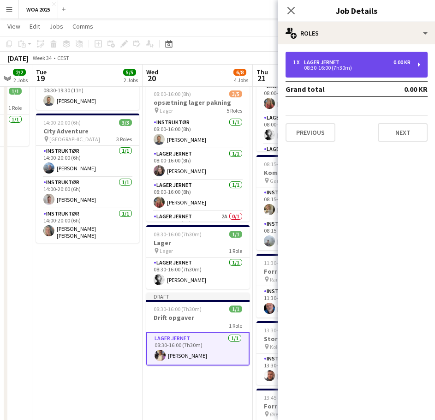
click at [357, 68] on div "08:30-16:00 (7h30m)" at bounding box center [352, 68] width 118 height 5
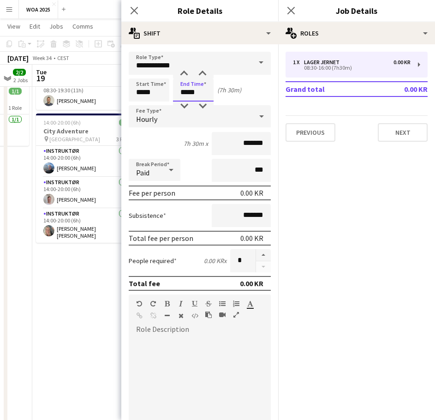
drag, startPoint x: 196, startPoint y: 90, endPoint x: 181, endPoint y: 91, distance: 14.3
click at [181, 91] on input "*****" at bounding box center [193, 89] width 41 height 23
type input "*****"
click at [183, 378] on div at bounding box center [200, 391] width 142 height 111
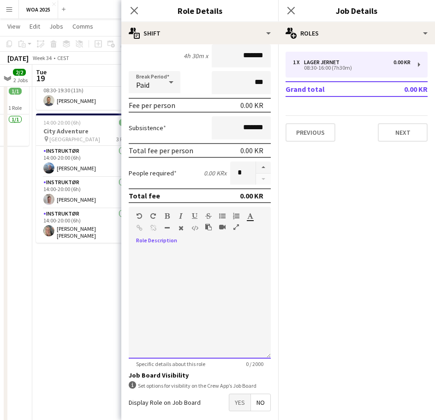
scroll to position [131, 0]
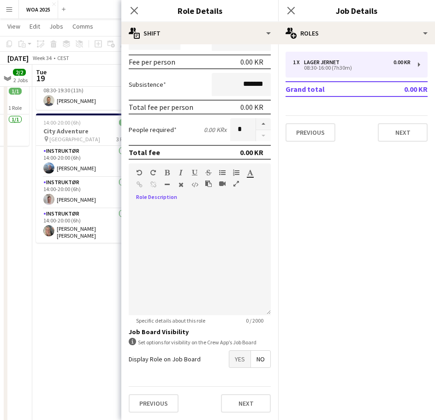
click at [103, 315] on app-date-cell "08:30-19:30 (11h) 2/2 Gummibådsregatta pin Helsingør 2 Roles Instruktør 1/1 08:…" at bounding box center [87, 280] width 110 height 539
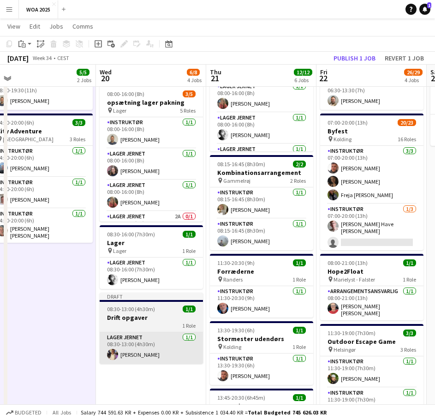
drag, startPoint x: 201, startPoint y: 378, endPoint x: 151, endPoint y: 343, distance: 61.5
click at [137, 363] on app-calendar-viewport "Sat 16 Sun 17 Mon 18 2/2 2 Jobs Tue 19 5/5 2 Jobs Wed 20 6/8 4 Jobs Thu 21 12/1…" at bounding box center [217, 247] width 435 height 607
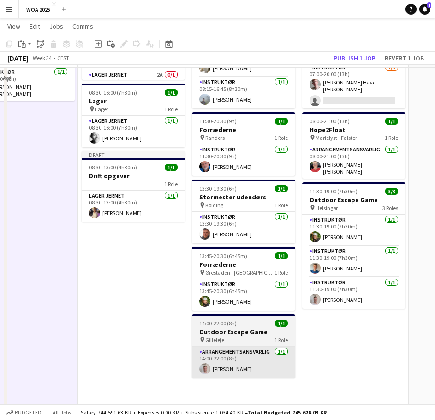
scroll to position [238, 0]
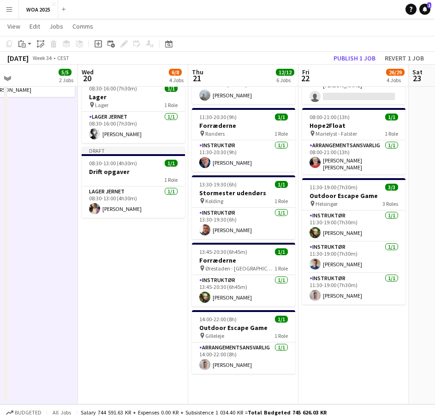
click at [223, 380] on app-date-cell "08:00-16:00 (8h) 6/6 opsætning lager pakning pin Lager 6 Roles Instruktør 1/1 0…" at bounding box center [243, 134] width 110 height 539
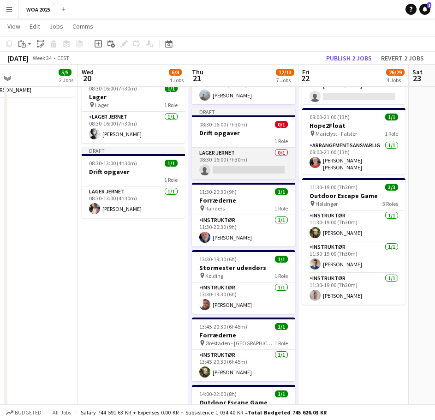
click at [237, 158] on app-card-role "Lager Jernet 0/1 08:30-16:00 (7h30m) single-neutral-actions" at bounding box center [243, 163] width 103 height 31
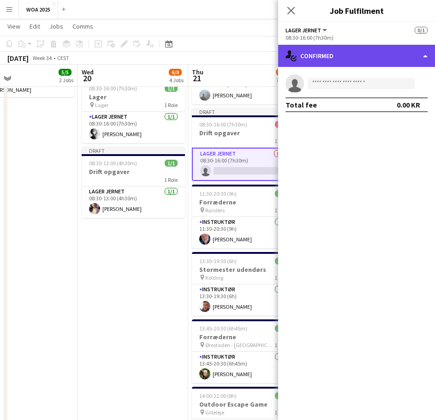
click at [339, 53] on div "single-neutral-actions-check-2 Confirmed" at bounding box center [356, 56] width 157 height 22
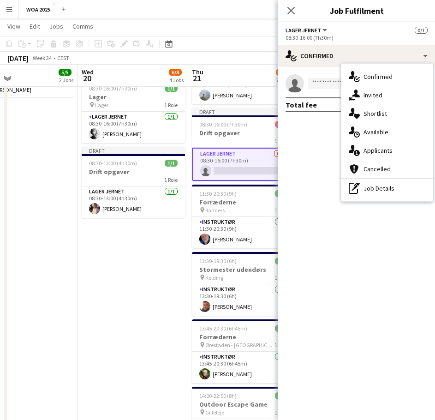
click at [371, 187] on div "pen-write Job Details" at bounding box center [387, 188] width 91 height 18
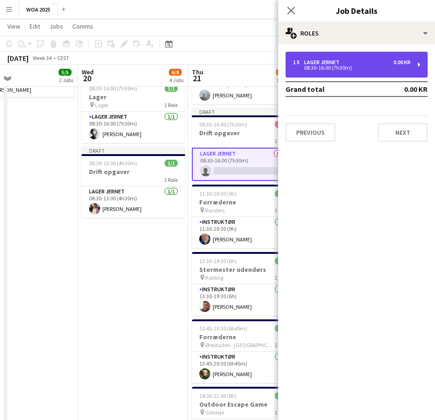
click at [340, 68] on div "08:30-16:00 (7h30m)" at bounding box center [352, 68] width 118 height 5
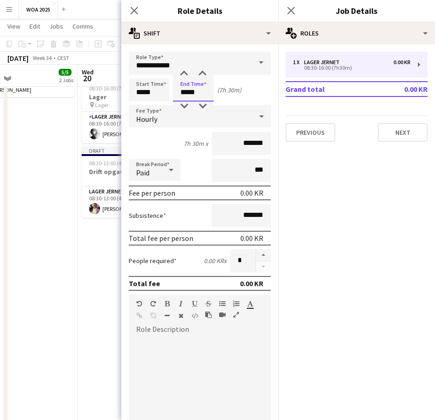
drag, startPoint x: 178, startPoint y: 89, endPoint x: 231, endPoint y: 99, distance: 54.1
click at [231, 99] on div "Start Time ***** End Time ***** (7h 30m)" at bounding box center [200, 89] width 142 height 23
type input "*****"
click at [86, 256] on app-date-cell "07:00-15:00 (8h) 1/1 Den store kagedyst pin Højbjerg - Aarhus 1 Role Instruktør…" at bounding box center [133, 172] width 110 height 615
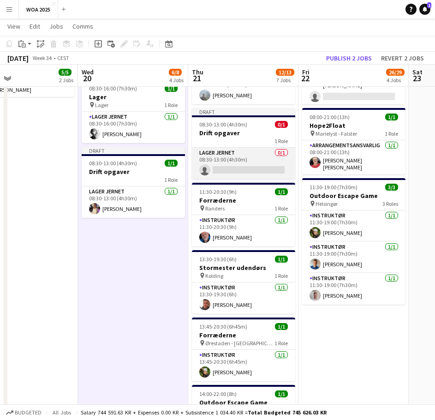
click at [229, 166] on app-card-role "Lager Jernet 0/1 08:30-13:00 (4h30m) single-neutral-actions" at bounding box center [243, 163] width 103 height 31
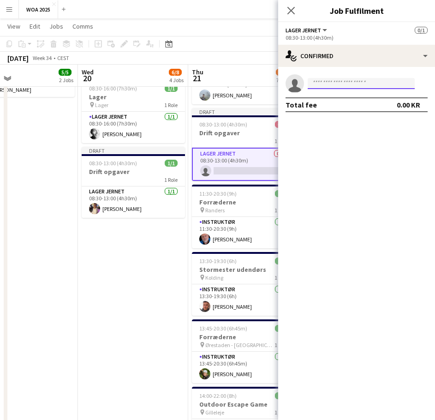
click at [358, 88] on input at bounding box center [361, 83] width 107 height 11
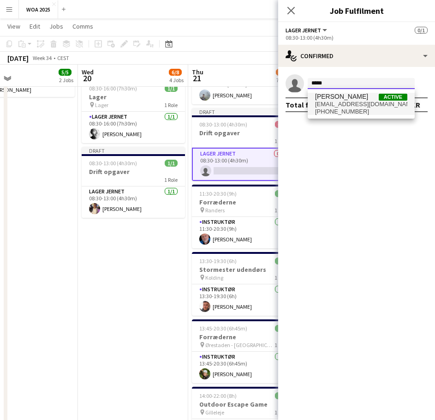
type input "*****"
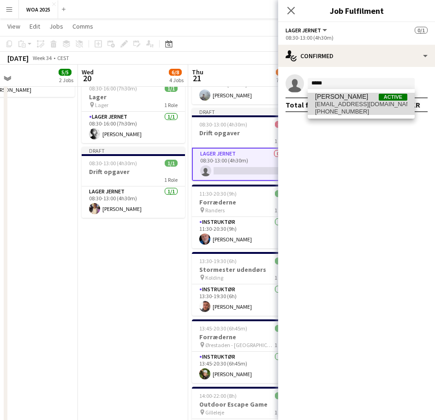
click at [349, 102] on span "enelamahovic@gmail.com" at bounding box center [361, 104] width 92 height 7
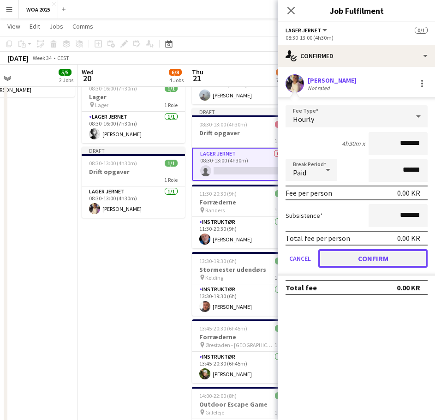
click at [353, 252] on button "Confirm" at bounding box center [373, 258] width 109 height 18
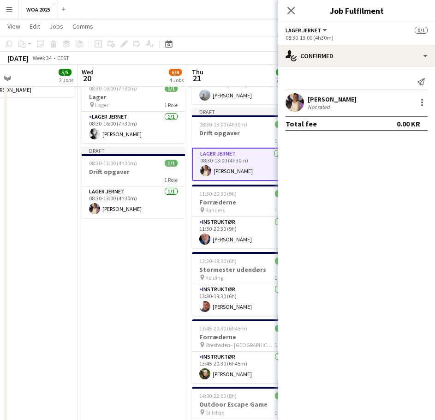
click at [229, 36] on app-toolbar "Copy Paste Paste Ctrl+V Paste with crew Ctrl+Shift+V Paste linked Job Delete Gr…" at bounding box center [217, 44] width 435 height 16
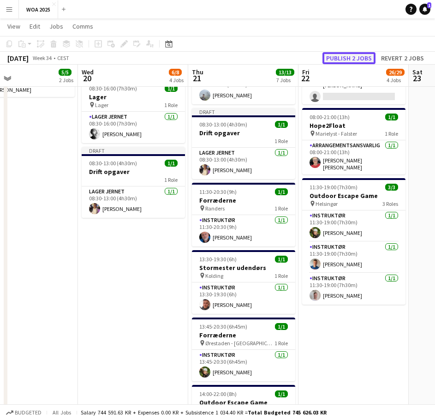
click at [345, 60] on button "Publish 2 jobs" at bounding box center [349, 58] width 53 height 12
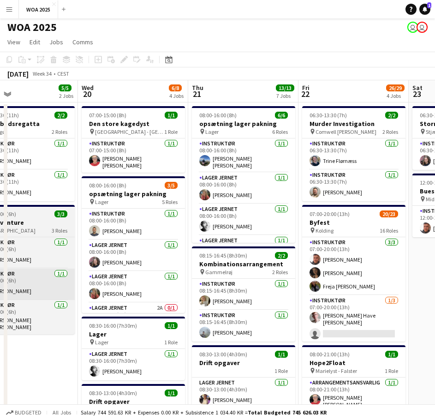
scroll to position [0, 0]
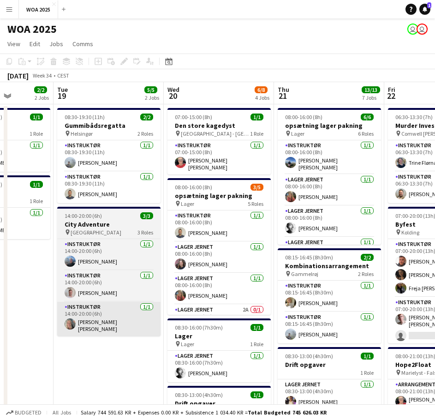
drag, startPoint x: 56, startPoint y: 351, endPoint x: 107, endPoint y: 321, distance: 58.8
click at [146, 352] on app-calendar-viewport "Sat 16 Sun 17 Mon 18 2/2 2 Jobs Tue 19 5/5 2 Jobs Wed 20 6/8 4 Jobs Thu 21 13/1…" at bounding box center [217, 400] width 435 height 637
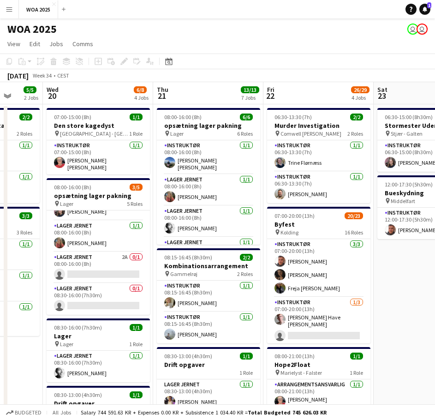
scroll to position [0, 294]
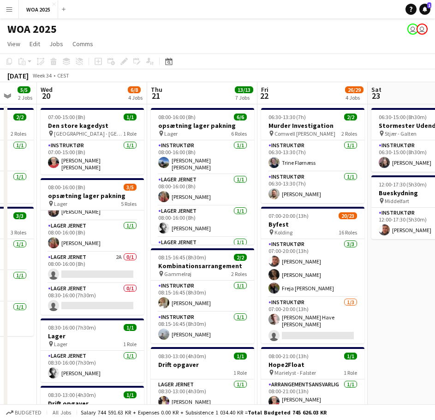
drag, startPoint x: 186, startPoint y: 356, endPoint x: 36, endPoint y: 344, distance: 150.0
click at [36, 344] on app-calendar-viewport "Sun 17 Mon 18 2/2 2 Jobs Tue 19 5/5 2 Jobs Wed 20 6/8 4 Jobs Thu 21 13/13 7 Job…" at bounding box center [217, 400] width 435 height 637
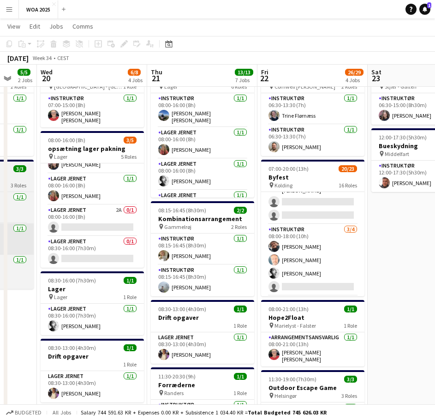
scroll to position [79, 0]
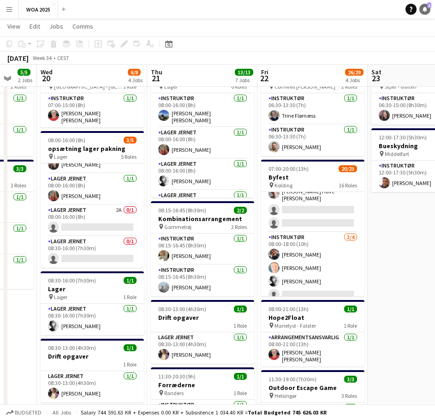
click at [428, 6] on span "1" at bounding box center [430, 5] width 4 height 6
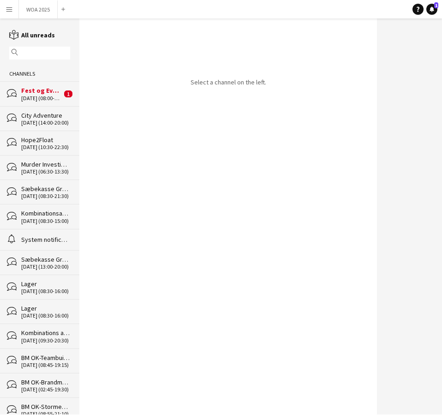
click at [33, 93] on div "Fest og Event" at bounding box center [41, 90] width 41 height 8
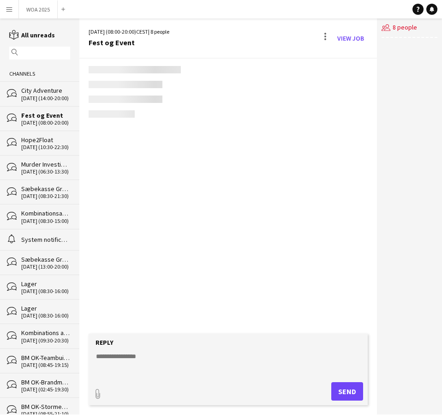
scroll to position [5, 0]
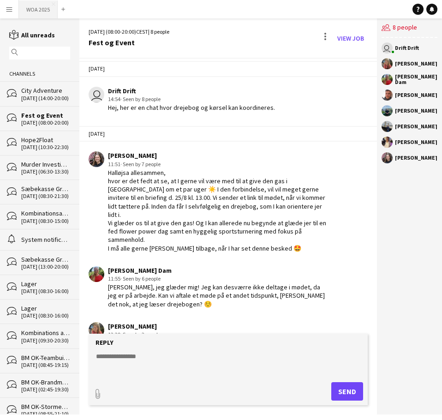
click at [32, 13] on button "WOA 2025 Close" at bounding box center [38, 9] width 39 height 18
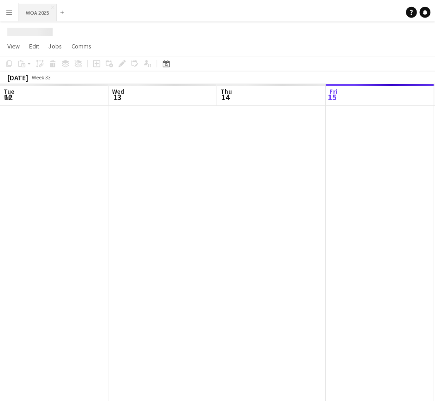
scroll to position [0, 221]
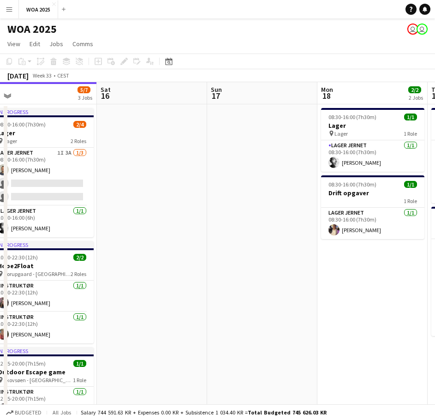
drag, startPoint x: 260, startPoint y: 199, endPoint x: 145, endPoint y: 214, distance: 115.8
click at [128, 207] on app-calendar-viewport "Tue 12 9/9 1 Job Wed 13 2/2 2 Jobs Thu 14 2/2 1 Job Fri 15 5/7 3 Jobs Sat 16 Su…" at bounding box center [217, 275] width 435 height 386
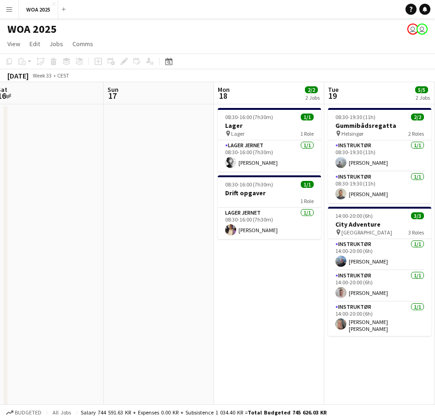
drag, startPoint x: 311, startPoint y: 201, endPoint x: 124, endPoint y: 215, distance: 187.5
click at [127, 215] on app-calendar-viewport "Wed 13 2/2 2 Jobs Thu 14 2/2 1 Job Fri 15 5/7 3 Jobs Sat 16 Sun 17 Mon 18 2/2 2…" at bounding box center [217, 396] width 435 height 629
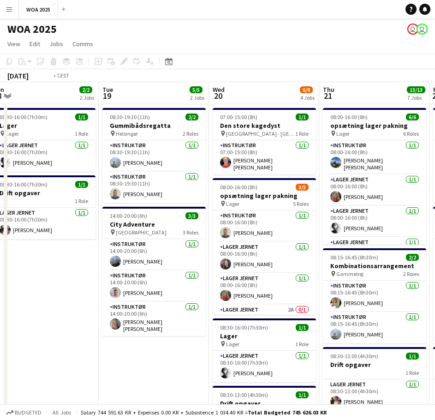
drag, startPoint x: 268, startPoint y: 223, endPoint x: 138, endPoint y: 222, distance: 129.7
click at [138, 222] on app-calendar-viewport "Fri 15 5/7 3 Jobs Sat 16 Sun 17 Mon 18 2/2 2 Jobs Tue 19 5/5 2 Jobs Wed 20 6/8 …" at bounding box center [217, 396] width 435 height 629
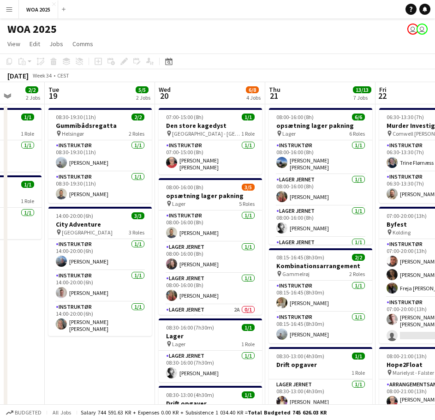
drag, startPoint x: 363, startPoint y: 231, endPoint x: 432, endPoint y: 214, distance: 71.3
click at [435, 227] on html "Menu Boards Boards Boards All jobs Status Workforce Workforce My Workforce Recr…" at bounding box center [217, 363] width 435 height 727
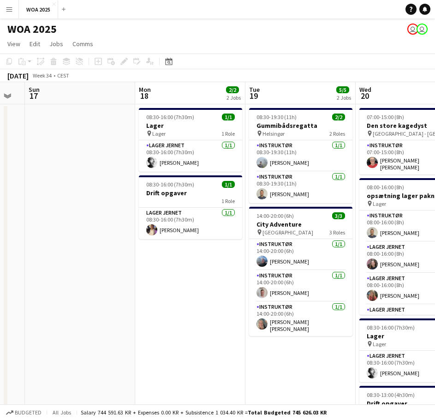
drag, startPoint x: 193, startPoint y: 215, endPoint x: 392, endPoint y: 216, distance: 199.0
click at [392, 216] on app-calendar-viewport "Fri 15 5/7 3 Jobs Sat 16 Sun 17 Mon 18 2/2 2 Jobs Tue 19 5/5 2 Jobs Wed 20 6/8 …" at bounding box center [217, 396] width 435 height 629
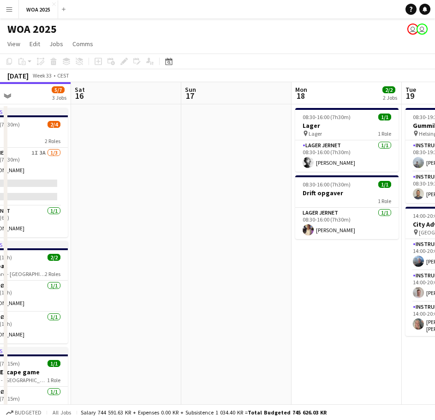
drag, startPoint x: 147, startPoint y: 210, endPoint x: 30, endPoint y: 215, distance: 117.4
click at [30, 215] on app-calendar-viewport "Wed 13 2/2 2 Jobs Thu 14 2/2 1 Job Fri 15 5/7 3 Jobs Sat 16 Sun 17 Mon 18 2/2 2…" at bounding box center [217, 396] width 435 height 629
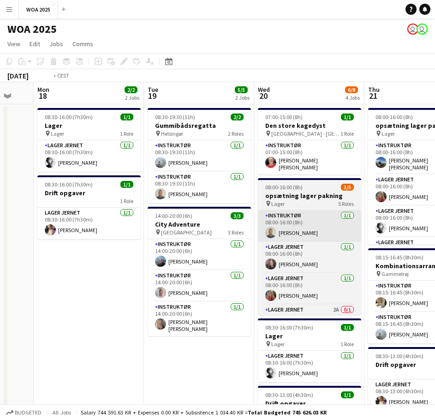
drag, startPoint x: 263, startPoint y: 213, endPoint x: 200, endPoint y: 218, distance: 63.5
click at [170, 213] on app-calendar-viewport "Fri 15 5/7 3 Jobs Sat 16 Sun 17 Mon 18 2/2 2 Jobs Tue 19 5/5 2 Jobs Wed 20 6/8 …" at bounding box center [217, 396] width 435 height 629
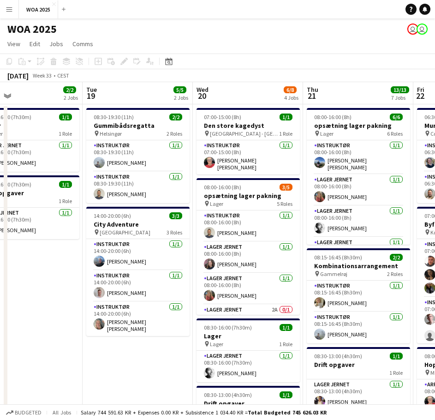
drag, startPoint x: 296, startPoint y: 218, endPoint x: 109, endPoint y: 220, distance: 187.0
click at [109, 220] on app-calendar-viewport "Fri 15 5/7 3 Jobs Sat 16 Sun 17 Mon 18 2/2 2 Jobs Tue 19 5/5 2 Jobs Wed 20 6/8 …" at bounding box center [217, 396] width 435 height 629
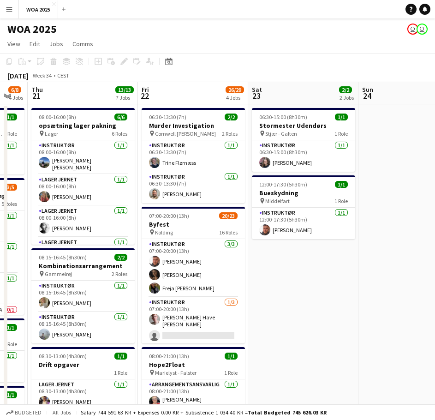
scroll to position [0, 305]
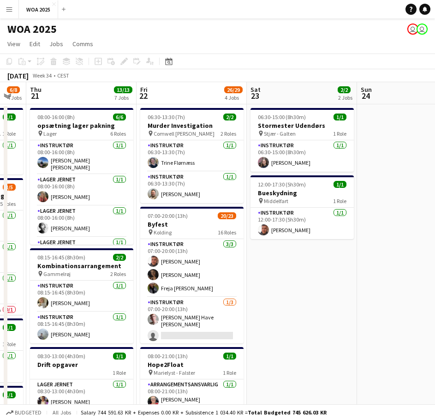
drag, startPoint x: 232, startPoint y: 226, endPoint x: 176, endPoint y: 227, distance: 55.4
click at [176, 227] on app-calendar-viewport "Mon 18 2/2 2 Jobs Tue 19 5/5 2 Jobs Wed 20 6/8 4 Jobs Thu 21 13/13 7 Jobs Fri 2…" at bounding box center [217, 396] width 435 height 629
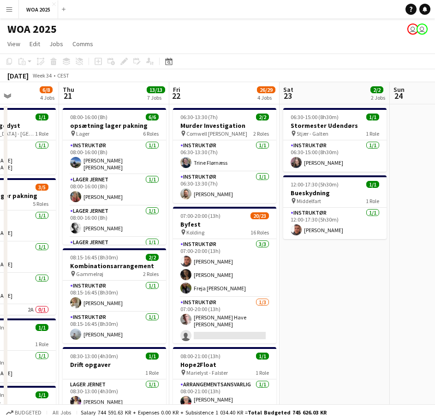
drag, startPoint x: 225, startPoint y: 241, endPoint x: 275, endPoint y: 240, distance: 50.3
click at [275, 240] on app-calendar-viewport "Mon 18 2/2 2 Jobs Tue 19 5/5 2 Jobs Wed 20 6/8 4 Jobs Thu 21 13/13 7 Jobs Fri 2…" at bounding box center [217, 396] width 435 height 629
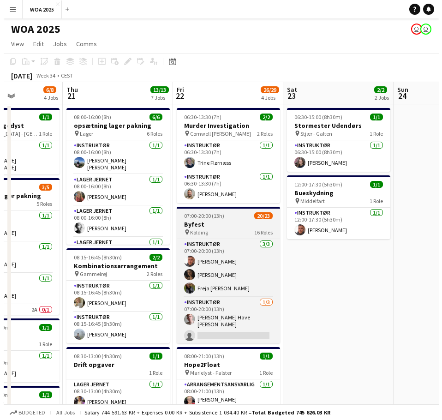
scroll to position [0, 253]
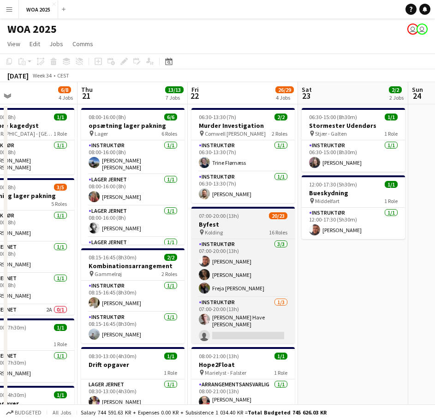
click at [250, 229] on div "pin Kolding 16 Roles" at bounding box center [243, 232] width 103 height 7
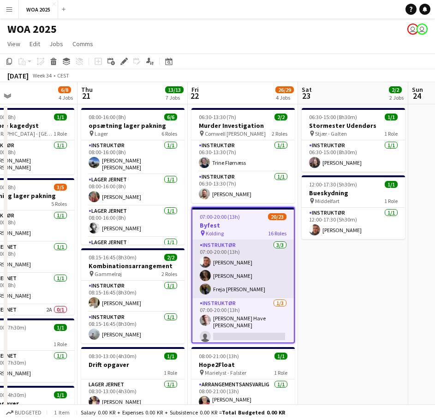
click at [249, 249] on app-card-role "Instruktør 3/3 07:00-20:00 (13h) Adam Garlin Larsen Ida Rosenmai Freja Schnell" at bounding box center [244, 269] width 102 height 58
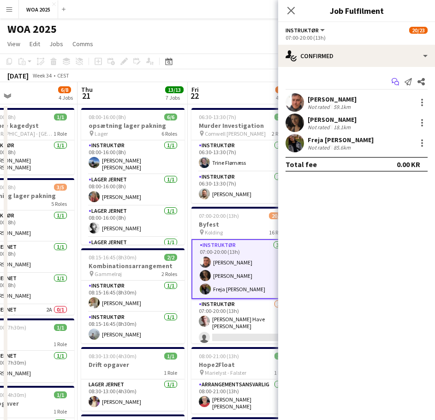
click at [394, 80] on icon "Start chat" at bounding box center [395, 81] width 7 height 7
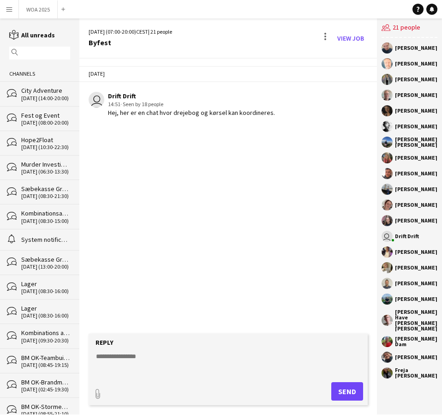
click at [146, 364] on textarea at bounding box center [230, 364] width 270 height 24
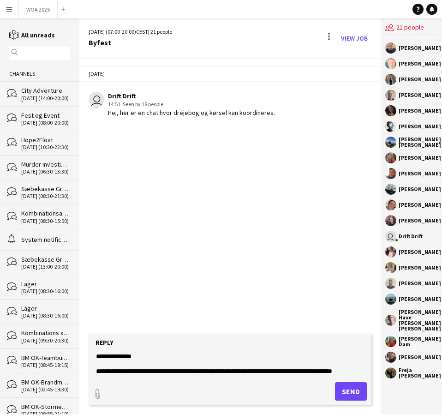
scroll to position [14, 0]
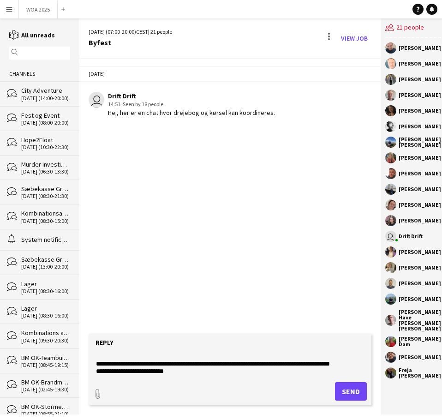
drag, startPoint x: 115, startPoint y: 381, endPoint x: 169, endPoint y: 382, distance: 54.0
click at [115, 381] on form "**********" at bounding box center [230, 370] width 283 height 72
click at [199, 375] on textarea "**********" at bounding box center [230, 364] width 270 height 24
click at [287, 369] on textarea "**********" at bounding box center [230, 364] width 270 height 24
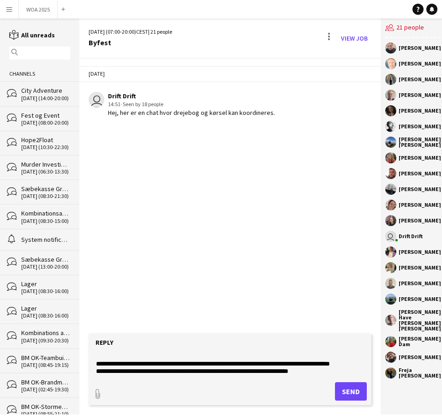
click at [283, 372] on textarea "**********" at bounding box center [230, 364] width 270 height 24
click at [190, 371] on textarea "**********" at bounding box center [230, 364] width 270 height 24
click at [194, 373] on textarea "**********" at bounding box center [230, 364] width 270 height 24
click at [348, 372] on textarea "**********" at bounding box center [230, 364] width 270 height 24
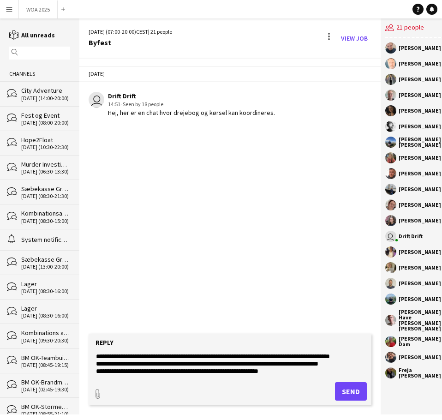
scroll to position [22, 0]
click at [161, 361] on textarea "**********" at bounding box center [230, 364] width 270 height 24
click at [157, 358] on textarea "**********" at bounding box center [230, 364] width 270 height 24
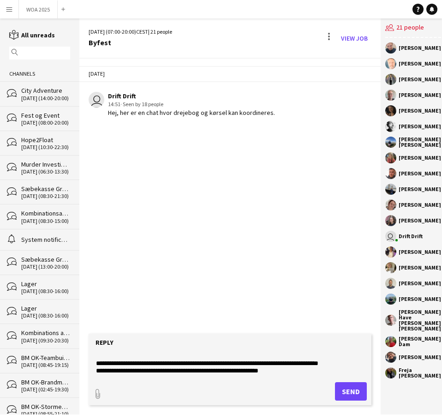
click at [287, 378] on form "**********" at bounding box center [230, 370] width 283 height 72
click at [289, 373] on textarea "**********" at bounding box center [230, 364] width 270 height 24
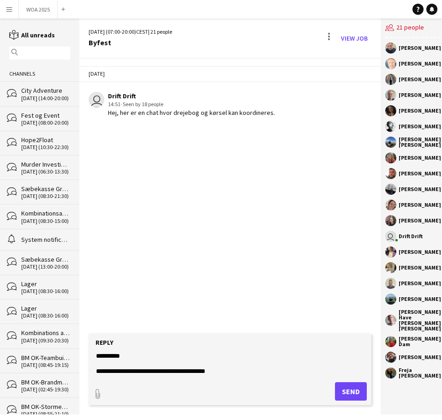
click at [199, 373] on textarea "**********" at bounding box center [230, 364] width 270 height 24
click at [230, 368] on textarea "**********" at bounding box center [230, 364] width 270 height 24
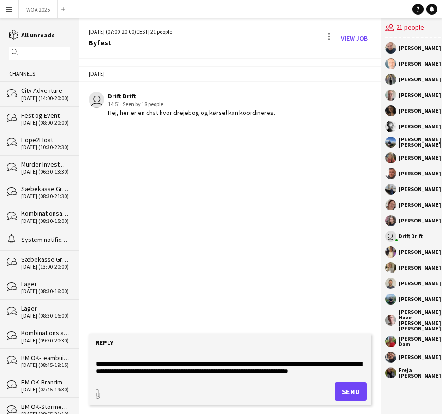
click at [97, 370] on textarea "**********" at bounding box center [230, 364] width 270 height 24
drag, startPoint x: 325, startPoint y: 372, endPoint x: 222, endPoint y: 374, distance: 103.4
click at [222, 374] on textarea "**********" at bounding box center [230, 364] width 270 height 24
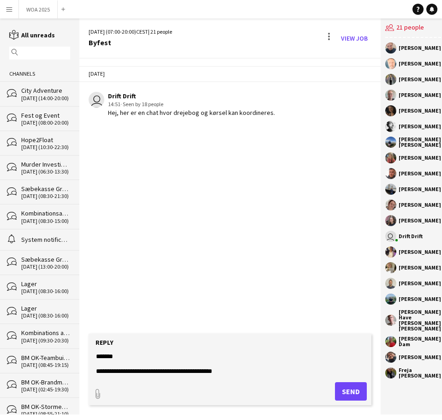
click at [163, 352] on textarea "**********" at bounding box center [230, 364] width 270 height 24
click at [163, 353] on textarea "**********" at bounding box center [230, 364] width 270 height 24
paste textarea "**********"
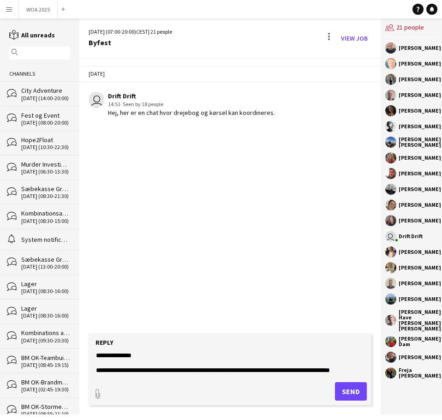
scroll to position [0, 0]
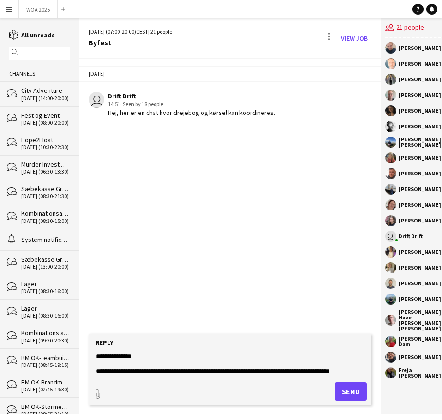
click at [150, 364] on textarea "**********" at bounding box center [230, 364] width 270 height 24
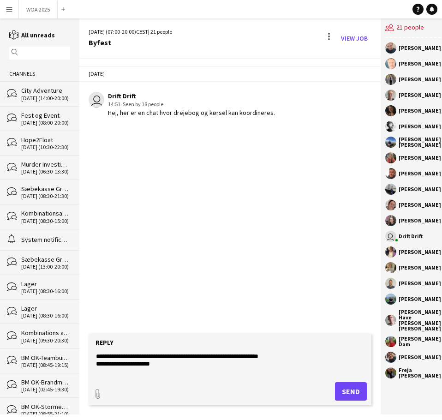
scroll to position [52, 0]
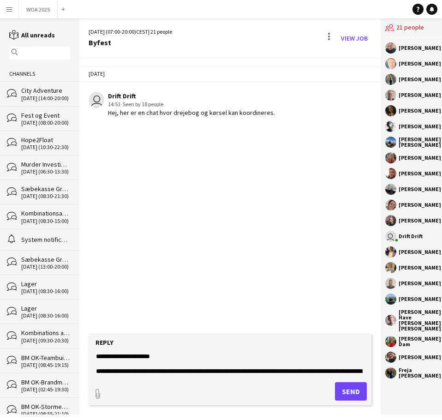
click at [157, 374] on textarea "**********" at bounding box center [230, 364] width 270 height 24
click at [149, 372] on textarea "**********" at bounding box center [230, 364] width 270 height 24
click at [160, 372] on textarea "**********" at bounding box center [230, 364] width 270 height 24
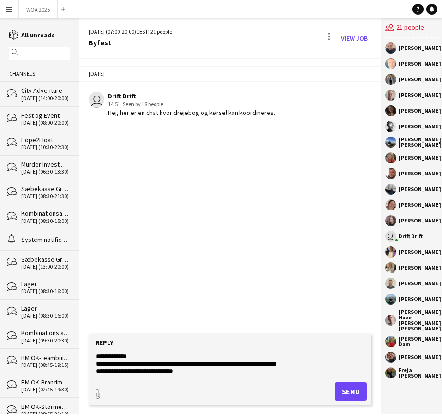
click at [155, 356] on textarea "**********" at bounding box center [230, 364] width 270 height 24
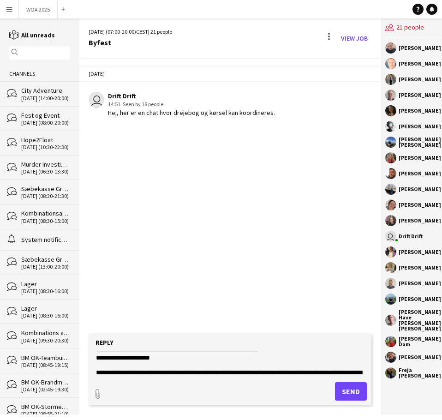
scroll to position [134, 0]
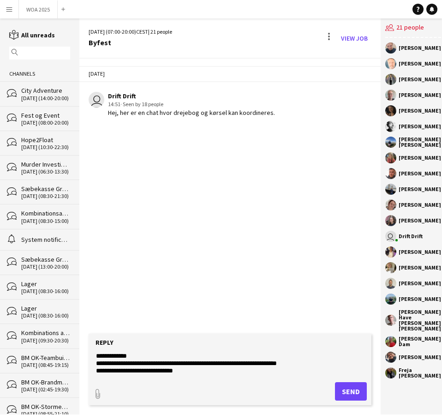
drag, startPoint x: 97, startPoint y: 355, endPoint x: 199, endPoint y: 414, distance: 116.9
click at [199, 414] on app-message-form "**********" at bounding box center [229, 374] width 301 height 81
type textarea "**********"
click at [35, 119] on div "Fest og Event" at bounding box center [45, 115] width 49 height 8
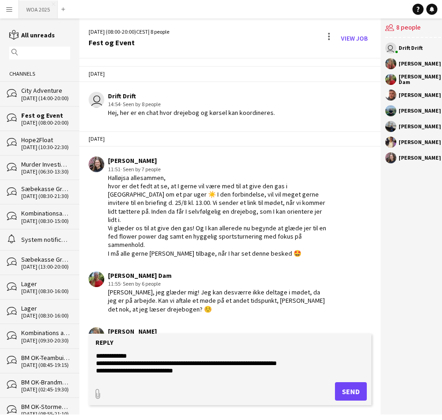
click at [34, 10] on button "WOA 2025 Close" at bounding box center [38, 9] width 39 height 18
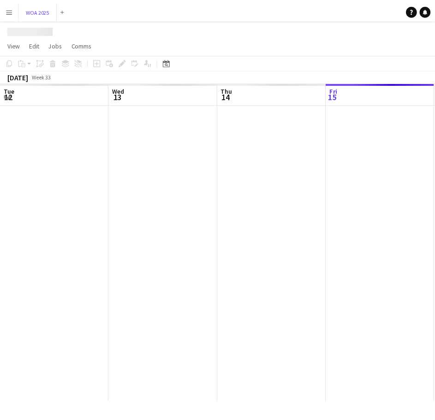
scroll to position [0, 221]
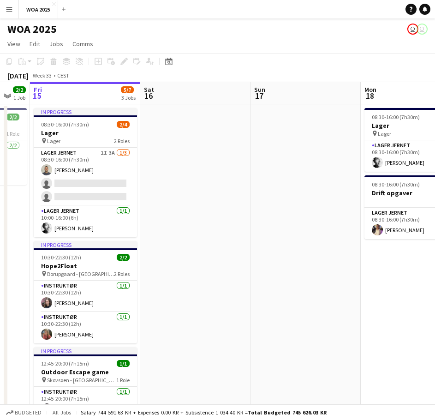
drag, startPoint x: 292, startPoint y: 219, endPoint x: 175, endPoint y: 215, distance: 116.9
click at [156, 208] on app-calendar-viewport "Tue 12 9/9 1 Job Wed 13 2/2 2 Jobs Thu 14 2/2 1 Job Fri 15 5/7 3 Jobs Sat 16 Su…" at bounding box center [217, 275] width 435 height 386
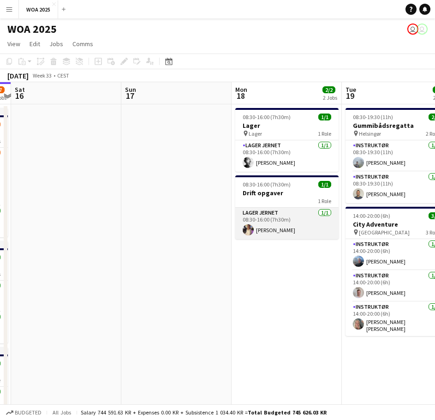
drag, startPoint x: 262, startPoint y: 212, endPoint x: 171, endPoint y: 225, distance: 91.9
click at [153, 214] on app-calendar-viewport "Wed 13 2/2 2 Jobs Thu 14 2/2 1 Job Fri 15 5/7 3 Jobs Sat 16 Sun 17 Mon 18 2/2 2…" at bounding box center [217, 396] width 435 height 629
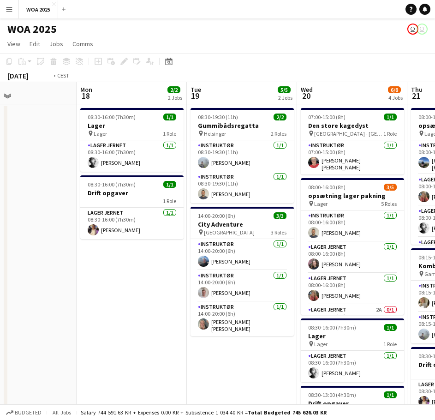
drag, startPoint x: 238, startPoint y: 237, endPoint x: 101, endPoint y: 218, distance: 138.5
click at [101, 218] on app-calendar-viewport "Thu 14 2/2 1 Job Fri 15 5/7 3 Jobs Sat 16 Sun 17 Mon 18 2/2 2 Jobs Tue 19 5/5 2…" at bounding box center [217, 396] width 435 height 629
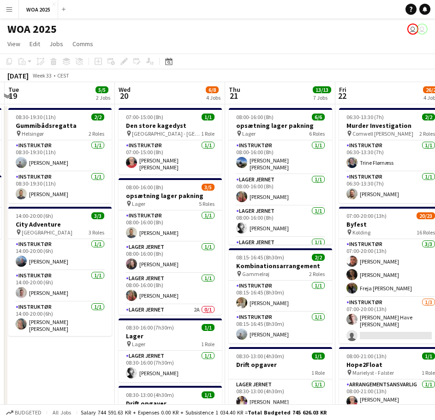
drag, startPoint x: 259, startPoint y: 220, endPoint x: 99, endPoint y: 199, distance: 161.2
click at [110, 200] on app-calendar-viewport "Sat 16 Sun 17 Mon 18 2/2 2 Jobs Tue 19 5/5 2 Jobs Wed 20 6/8 4 Jobs Thu 21 13/1…" at bounding box center [217, 396] width 435 height 629
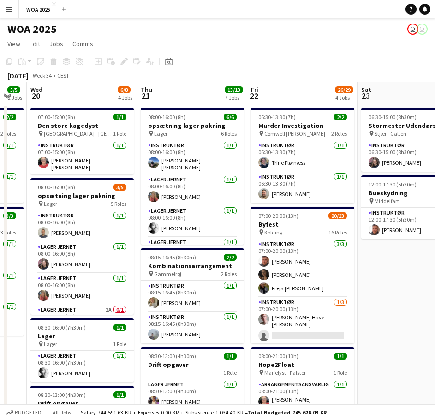
drag, startPoint x: 155, startPoint y: 207, endPoint x: 147, endPoint y: 205, distance: 7.5
click at [147, 205] on app-calendar-viewport "Sun 17 Mon 18 2/2 2 Jobs Tue 19 5/5 2 Jobs Wed 20 6/8 4 Jobs Thu 21 13/13 7 Job…" at bounding box center [217, 396] width 435 height 629
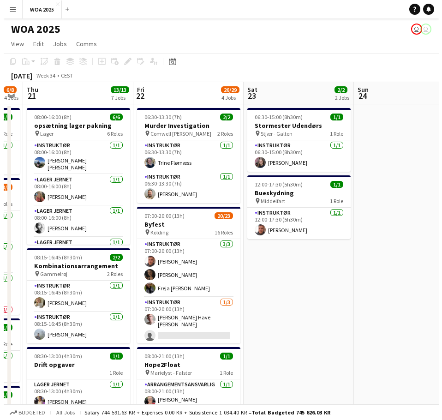
scroll to position [0, 349]
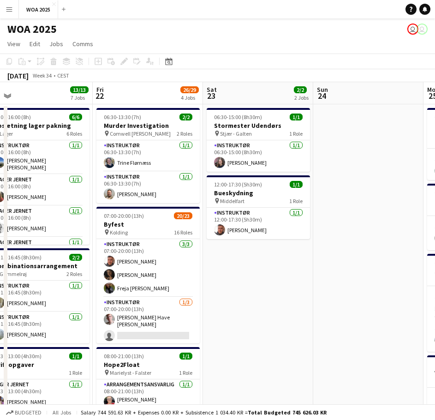
drag, startPoint x: 316, startPoint y: 237, endPoint x: 281, endPoint y: 239, distance: 35.6
click at [281, 239] on app-calendar-viewport "Mon 18 2/2 2 Jobs Tue 19 5/5 2 Jobs Wed 20 6/8 4 Jobs Thu 21 13/13 7 Jobs Fri 2…" at bounding box center [217, 396] width 435 height 629
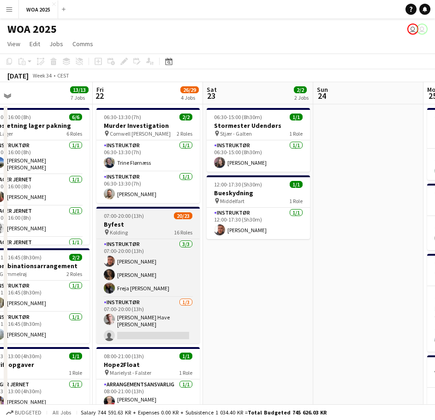
click at [142, 223] on h3 "Byfest" at bounding box center [147, 224] width 103 height 8
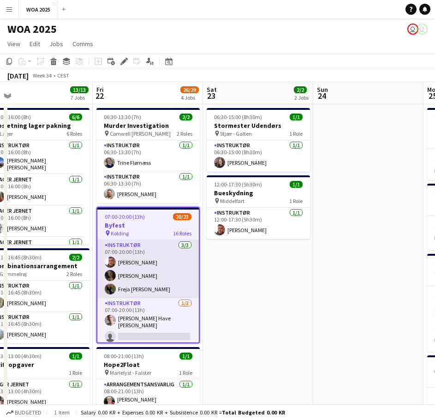
drag, startPoint x: 143, startPoint y: 271, endPoint x: 158, endPoint y: 262, distance: 17.6
click at [143, 270] on app-card-role "Instruktør 3/3 07:00-20:00 (13h) Adam Garlin Larsen Ida Rosenmai Freja Schnell" at bounding box center [148, 269] width 102 height 58
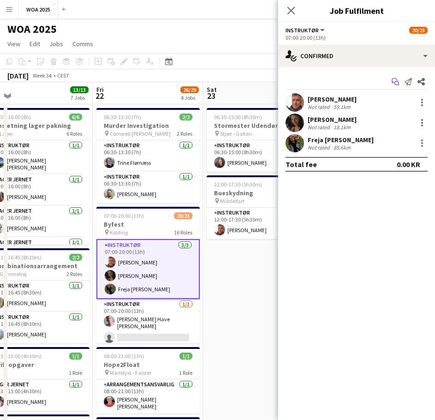
click at [401, 81] on app-icon "Start chat" at bounding box center [395, 81] width 13 height 13
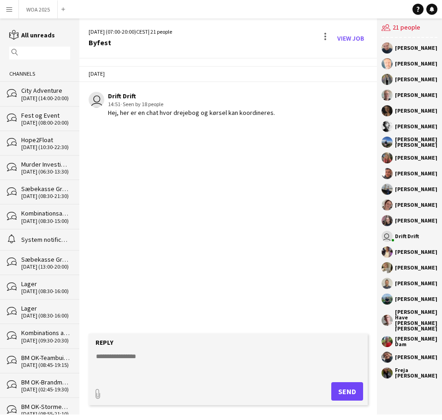
click at [122, 352] on form "Reply paperclip Send" at bounding box center [228, 370] width 279 height 72
click at [122, 356] on textarea at bounding box center [230, 364] width 270 height 24
paste textarea "**********"
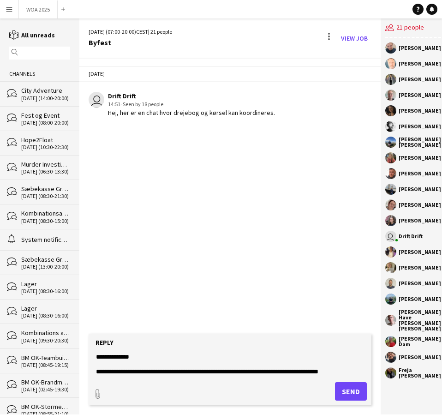
scroll to position [30, 0]
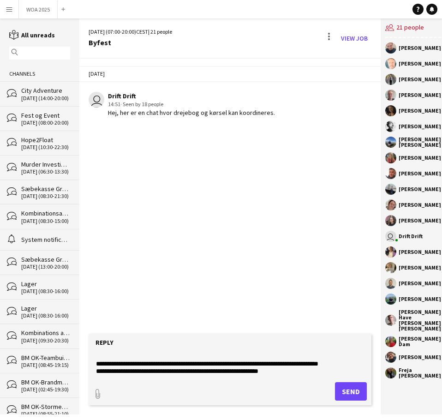
click at [336, 362] on textarea "**********" at bounding box center [230, 364] width 270 height 24
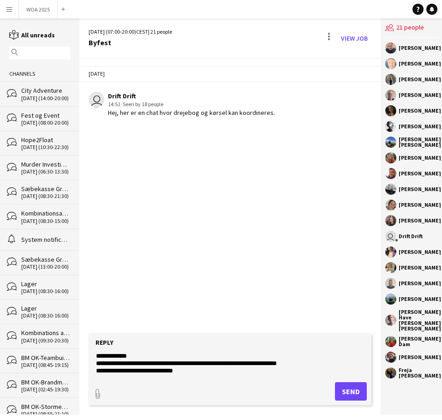
scroll to position [127, 0]
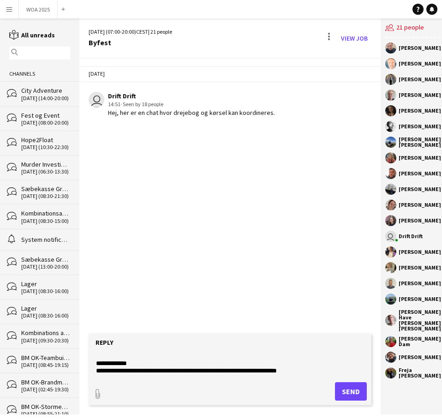
click at [308, 358] on textarea "**********" at bounding box center [230, 364] width 270 height 24
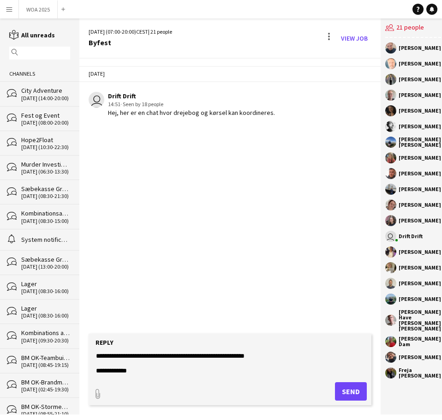
type textarea "**********"
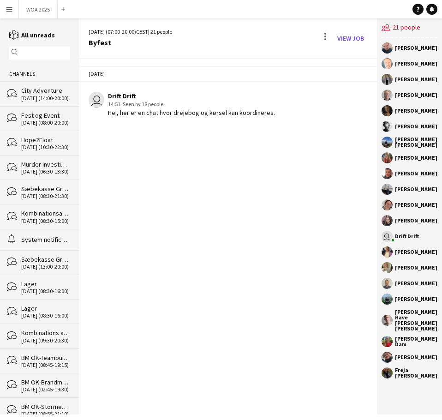
click at [238, 346] on div "27-06-2025 user Drift Drift 14:51 · Seen by 18 people Hej, her er en chat hvor …" at bounding box center [227, 237] width 297 height 356
click at [184, 397] on div "27-06-2025 user Drift Drift 14:51 · Seen by 18 people Hej, her er en chat hvor …" at bounding box center [227, 237] width 297 height 356
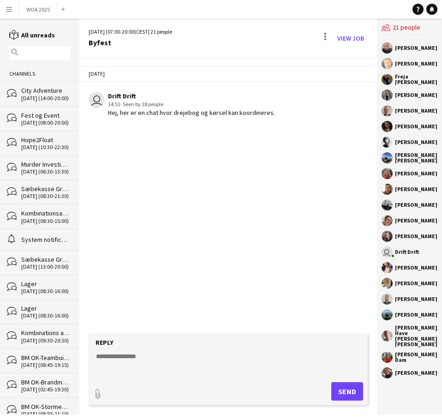
click at [170, 358] on textarea at bounding box center [230, 364] width 270 height 24
paste textarea "**********"
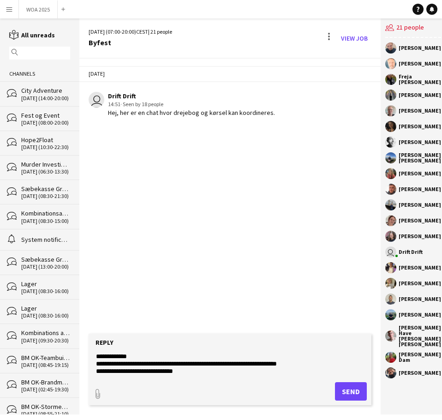
scroll to position [87, 0]
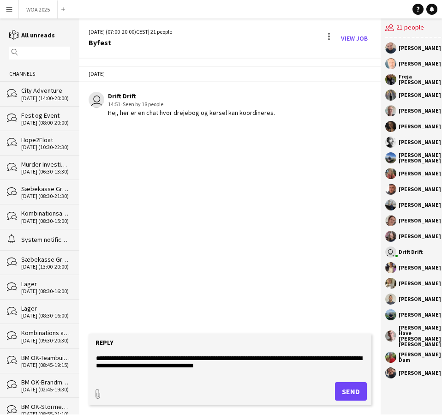
click at [267, 370] on textarea "**********" at bounding box center [230, 364] width 270 height 24
click at [157, 363] on textarea "**********" at bounding box center [230, 364] width 270 height 24
click at [259, 368] on textarea "**********" at bounding box center [230, 364] width 270 height 24
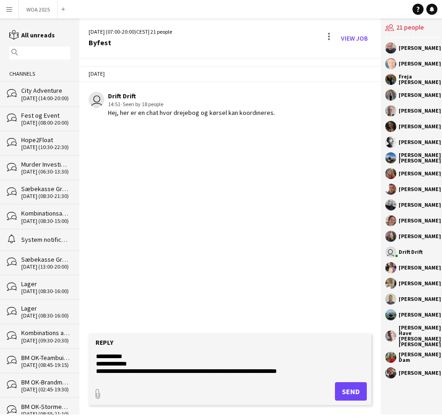
scroll to position [141, 0]
type textarea "**********"
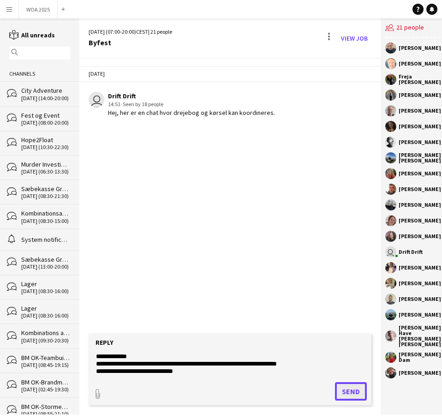
click at [336, 392] on button "Send" at bounding box center [351, 391] width 32 height 18
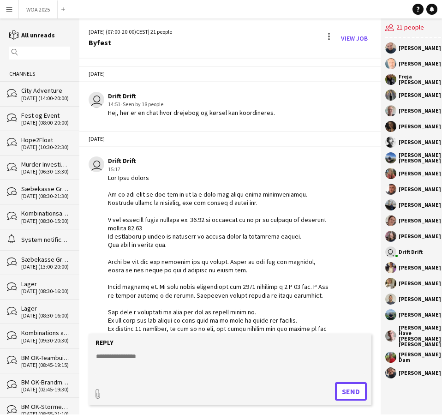
scroll to position [44, 0]
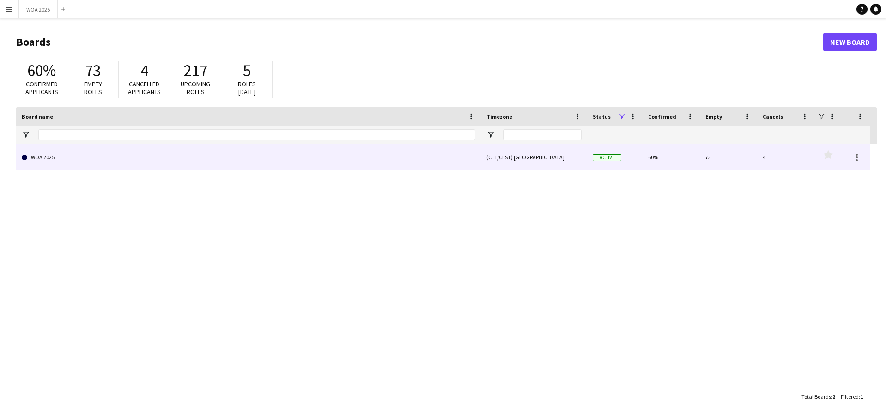
click at [310, 157] on link "WOA 2025" at bounding box center [248, 158] width 453 height 26
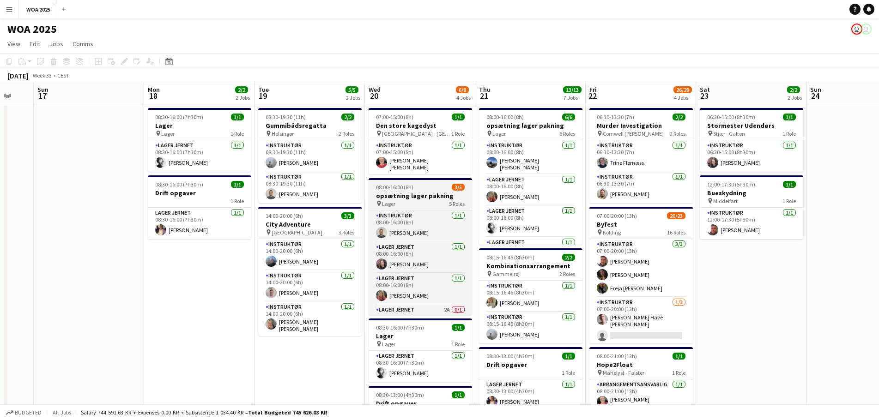
drag, startPoint x: 715, startPoint y: 185, endPoint x: 443, endPoint y: 202, distance: 272.5
click at [412, 189] on app-calendar-viewport "Thu 14 2/2 1 Job Fri 15 5/7 3 Jobs Sat 16 Sun 17 Mon 18 2/2 2 Jobs Tue 19 5/5 2…" at bounding box center [439, 396] width 879 height 629
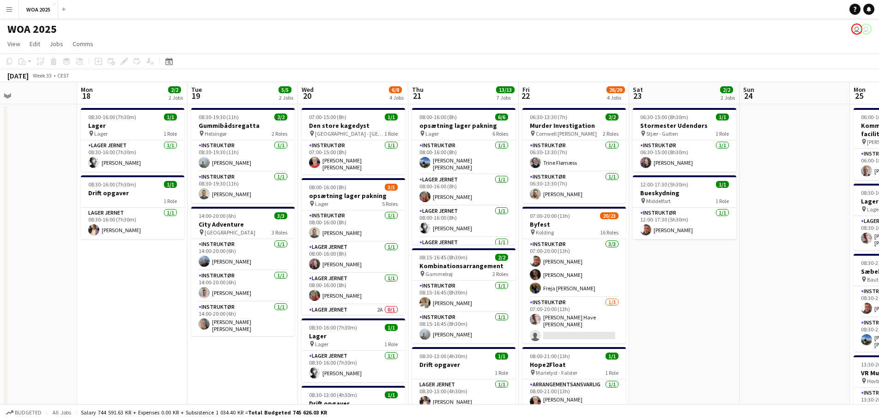
scroll to position [0, 237]
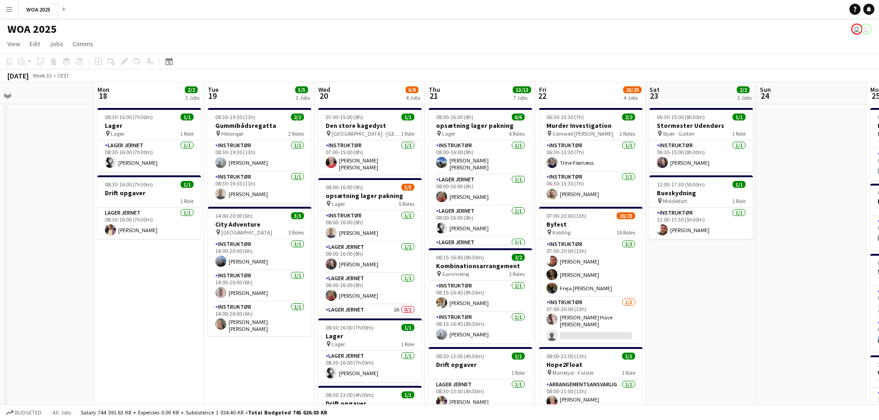
drag, startPoint x: 785, startPoint y: 245, endPoint x: 741, endPoint y: 229, distance: 47.5
click at [741, 230] on app-calendar-viewport "Fri 15 5/7 3 Jobs Sat 16 Sun 17 Mon 18 2/2 2 Jobs Tue 19 5/5 2 Jobs Wed 20 6/8 …" at bounding box center [439, 396] width 879 height 629
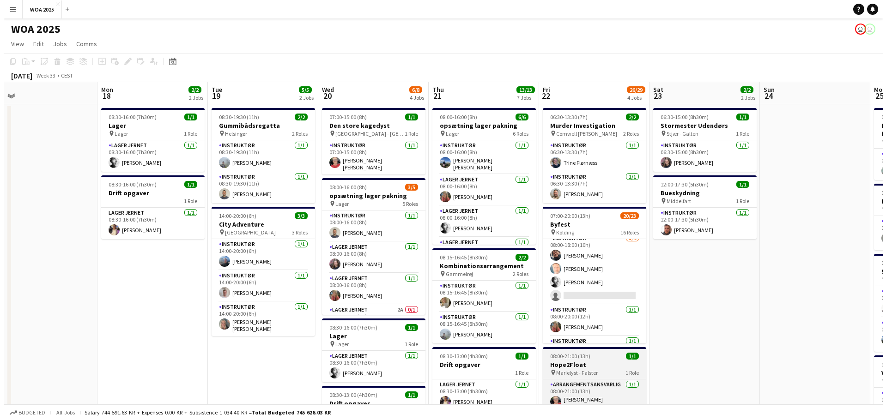
scroll to position [0, 0]
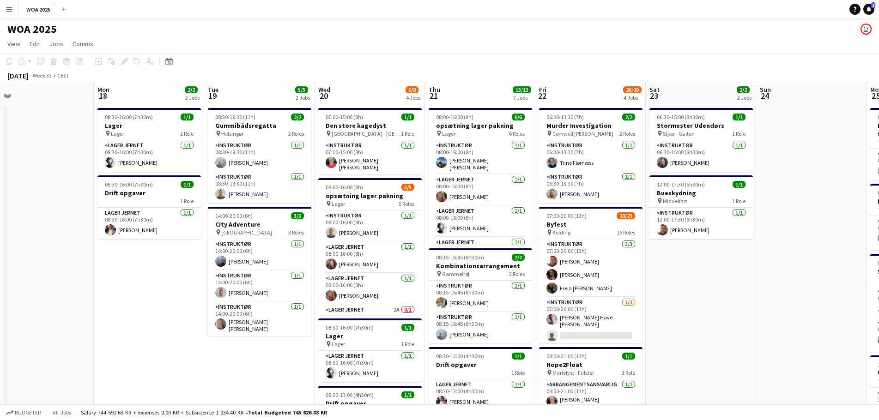
drag, startPoint x: 865, startPoint y: 10, endPoint x: 863, endPoint y: 15, distance: 5.6
click at [865, 10] on link "Notifications 1" at bounding box center [868, 9] width 11 height 11
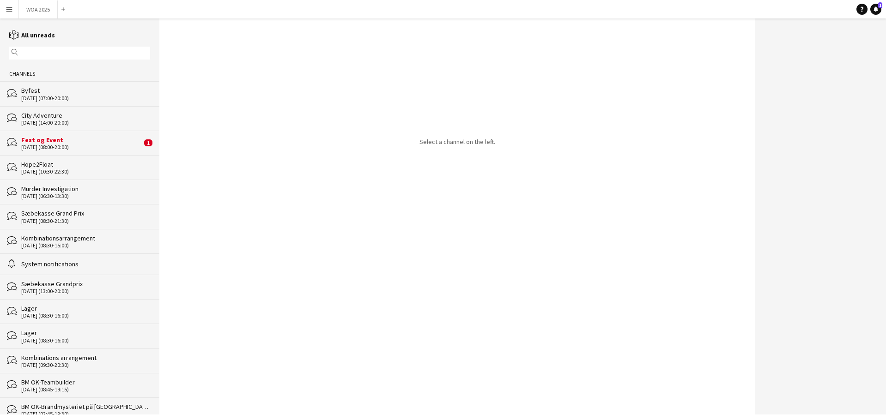
click at [83, 137] on div "Fest og Event" at bounding box center [81, 140] width 121 height 8
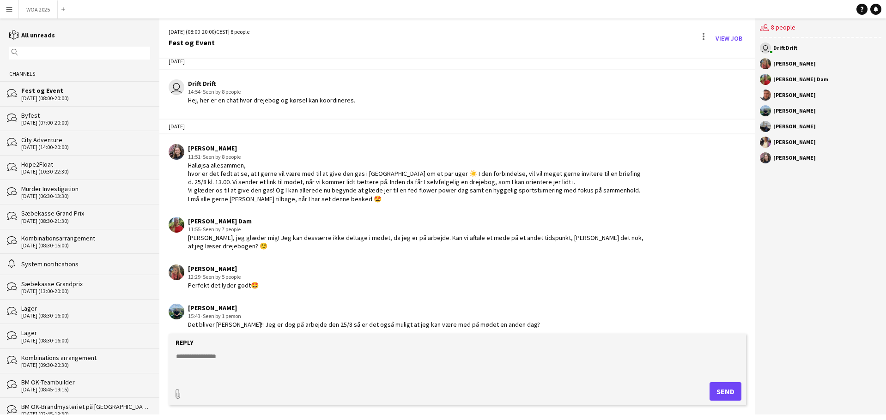
scroll to position [19, 0]
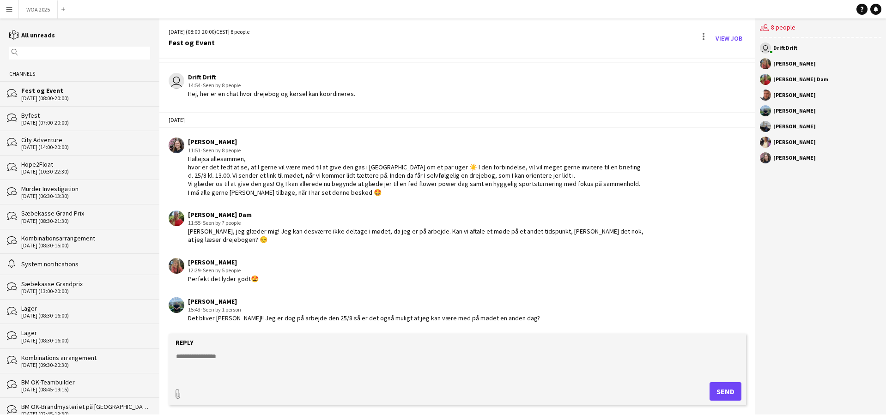
click at [79, 97] on div "[DATE] (08:00-20:00)" at bounding box center [85, 98] width 129 height 6
click at [79, 116] on div "Byfest" at bounding box center [85, 115] width 129 height 8
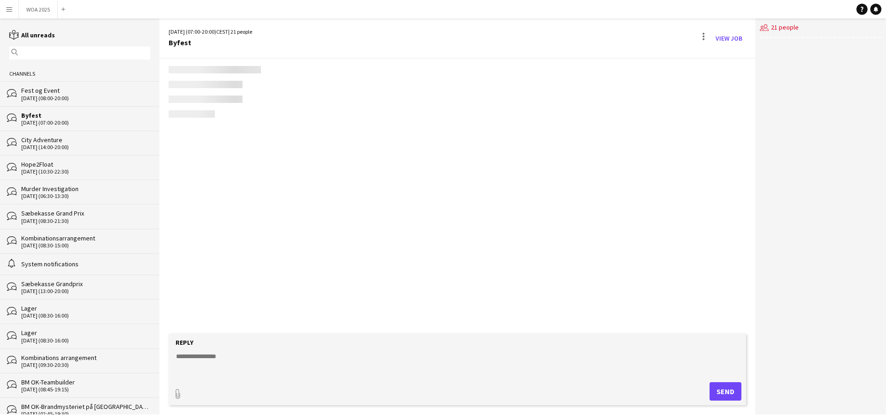
scroll to position [2, 0]
